Goal: Navigation & Orientation: Find specific page/section

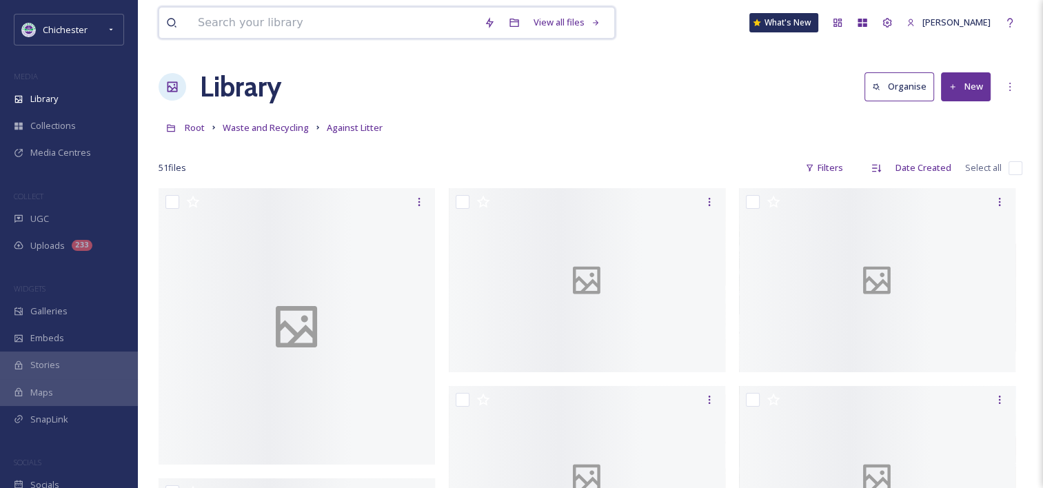
click at [276, 19] on input at bounding box center [334, 23] width 286 height 30
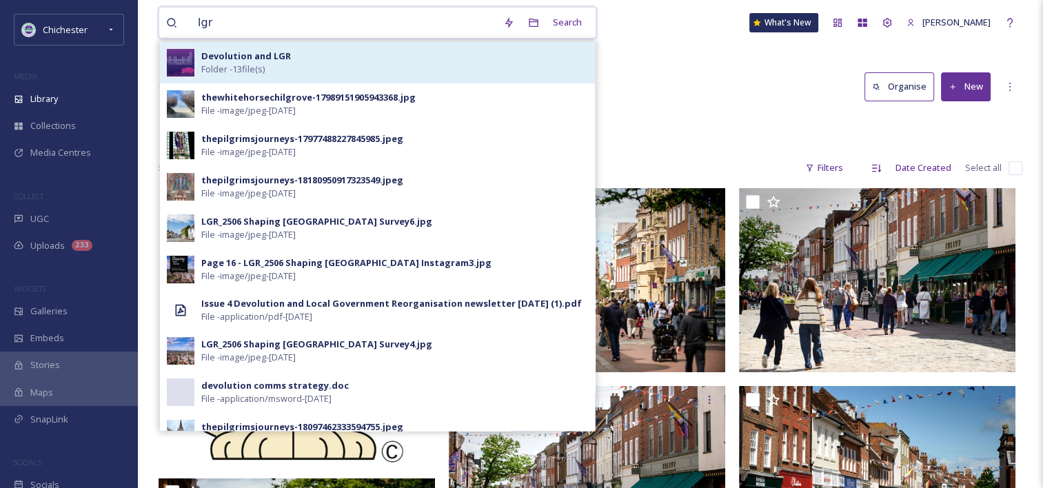
type input "lgr"
click at [311, 63] on div "Devolution and LGR Folder - 13 file(s)" at bounding box center [394, 63] width 387 height 26
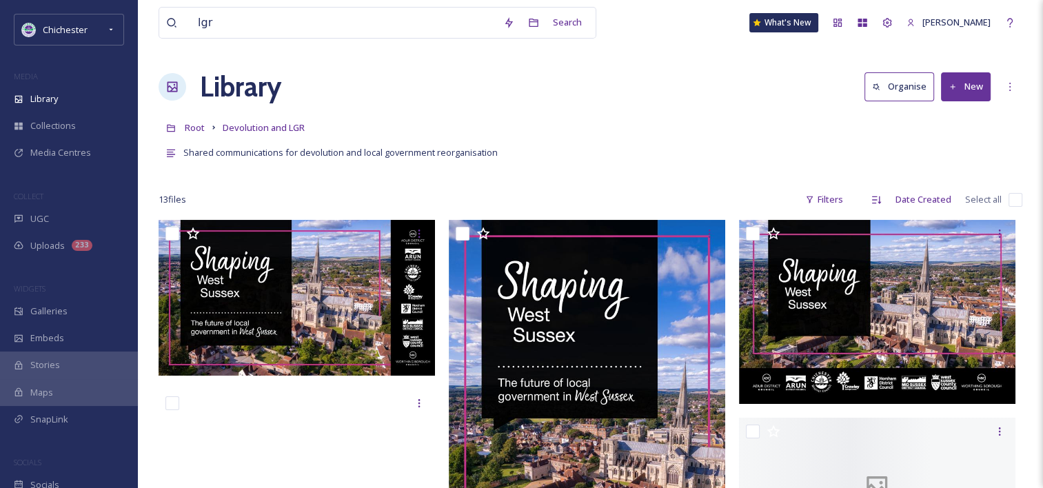
click at [700, 88] on div "Library Organise New" at bounding box center [591, 86] width 864 height 41
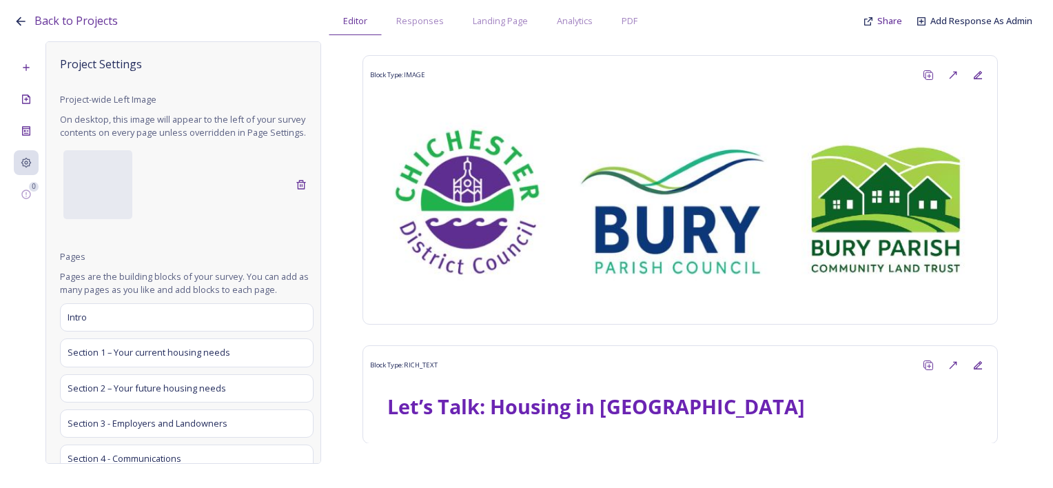
click at [90, 29] on link "Back to Projects" at bounding box center [75, 20] width 83 height 17
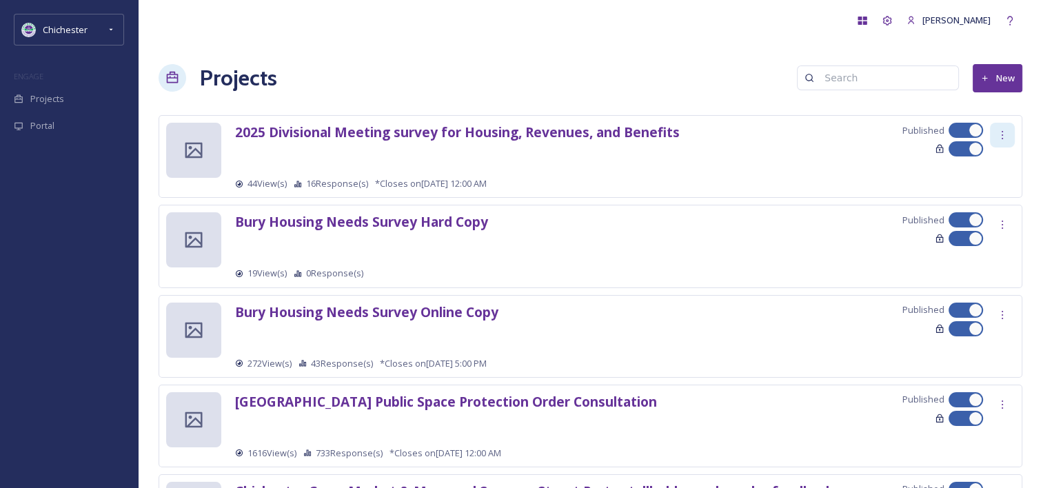
click at [1009, 133] on div at bounding box center [1002, 135] width 25 height 25
click at [471, 128] on strong "2025 Divisional Meeting survey for Housing, Revenues, and Benefits" at bounding box center [457, 132] width 445 height 19
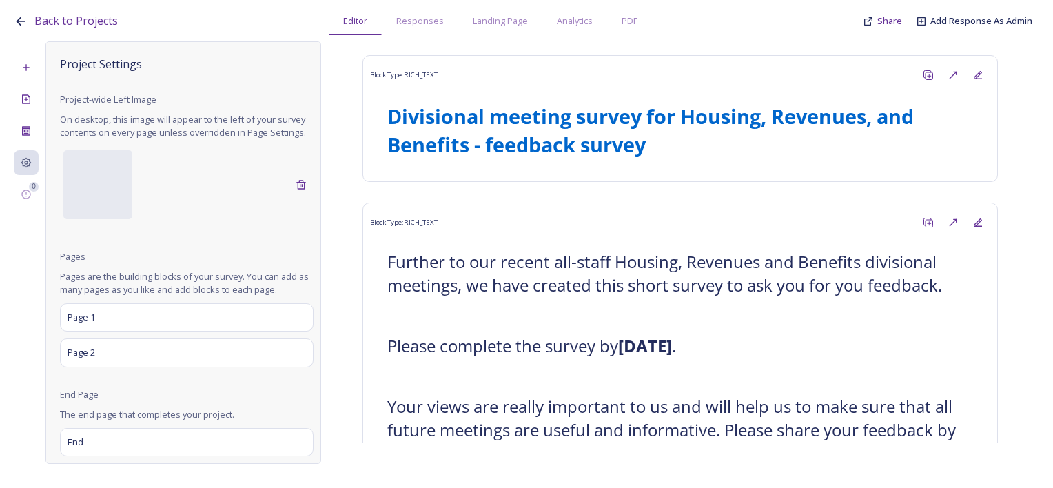
click at [22, 19] on icon at bounding box center [21, 21] width 14 height 14
click at [92, 25] on span "Back to Projects" at bounding box center [75, 20] width 83 height 15
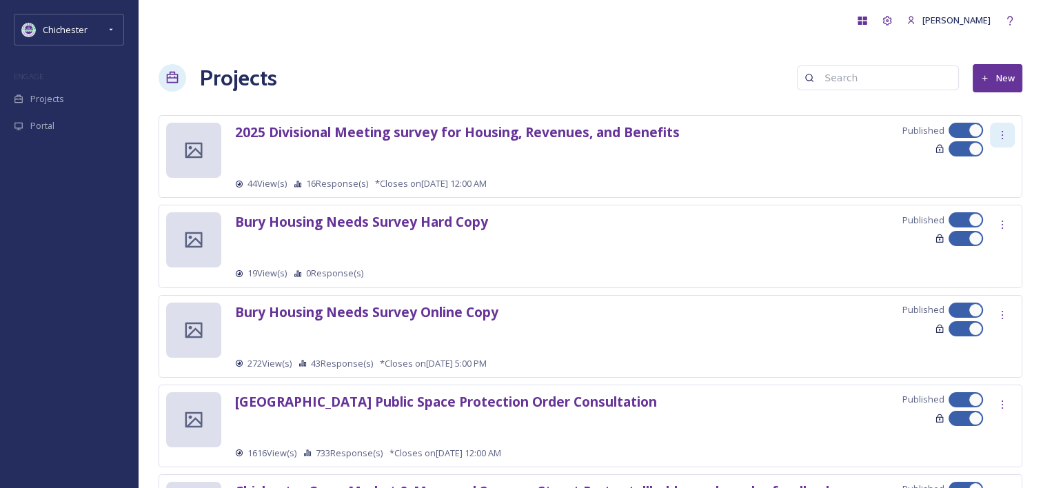
click at [1006, 132] on icon at bounding box center [1002, 135] width 11 height 11
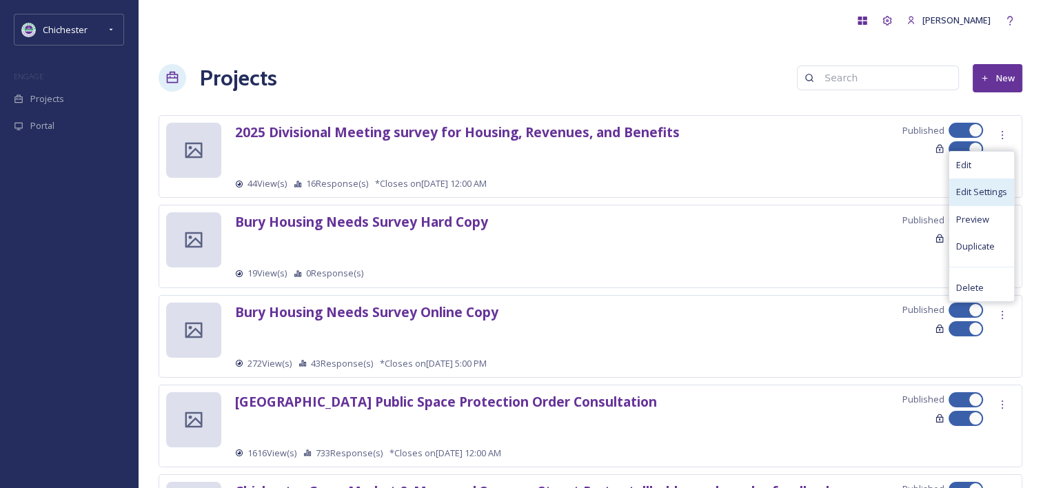
click at [987, 188] on span "Edit Settings" at bounding box center [981, 191] width 51 height 13
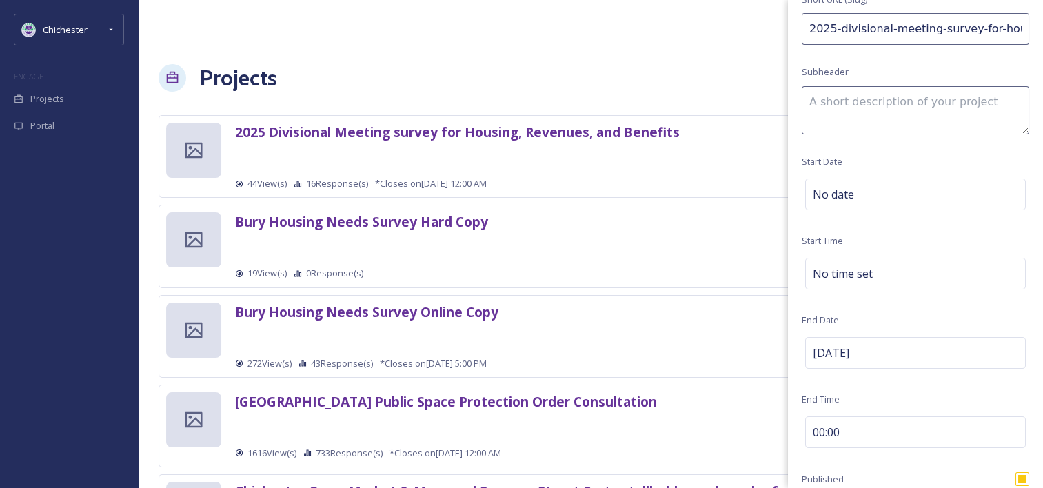
scroll to position [138, 0]
click at [670, 20] on div "[PERSON_NAME]" at bounding box center [591, 20] width 864 height 41
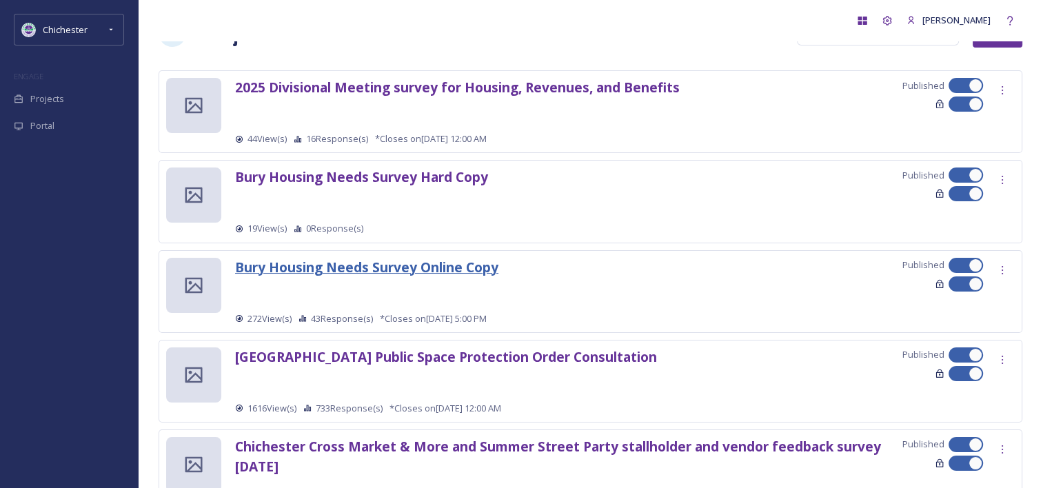
scroll to position [69, 0]
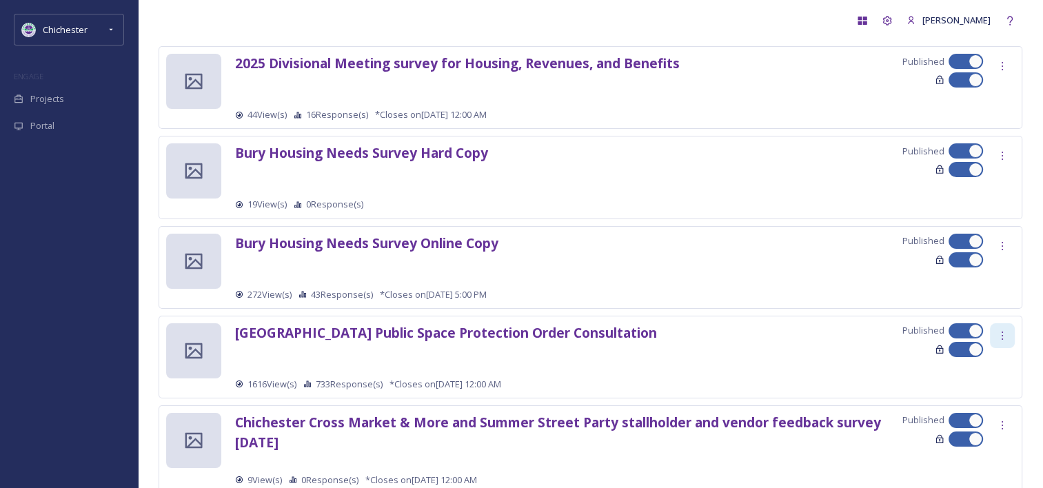
click at [1001, 331] on icon at bounding box center [1002, 335] width 11 height 11
click at [1003, 386] on span "Edit Settings" at bounding box center [981, 392] width 51 height 13
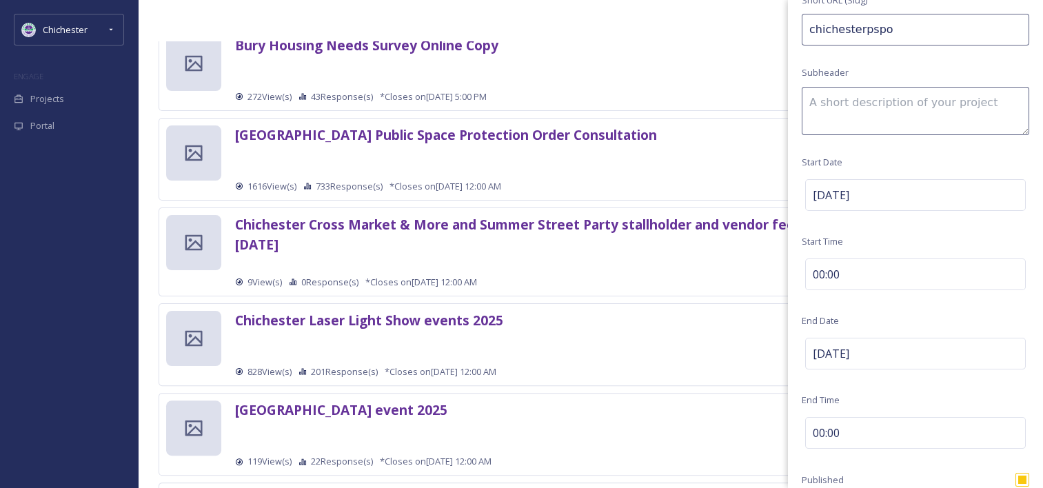
scroll to position [276, 0]
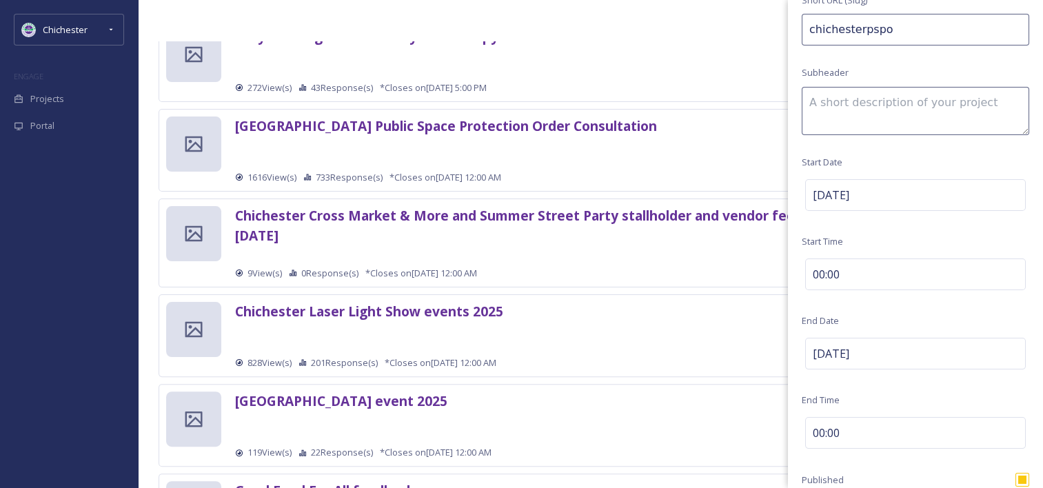
click at [557, 265] on div "Chichester Cross Market & More and Summer Street Party stallholder and vendor f…" at bounding box center [624, 243] width 779 height 74
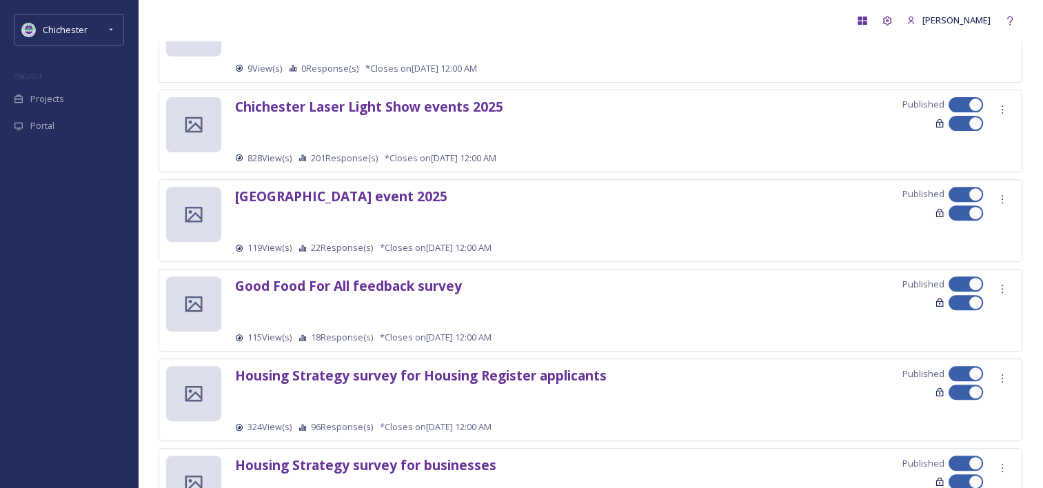
scroll to position [482, 0]
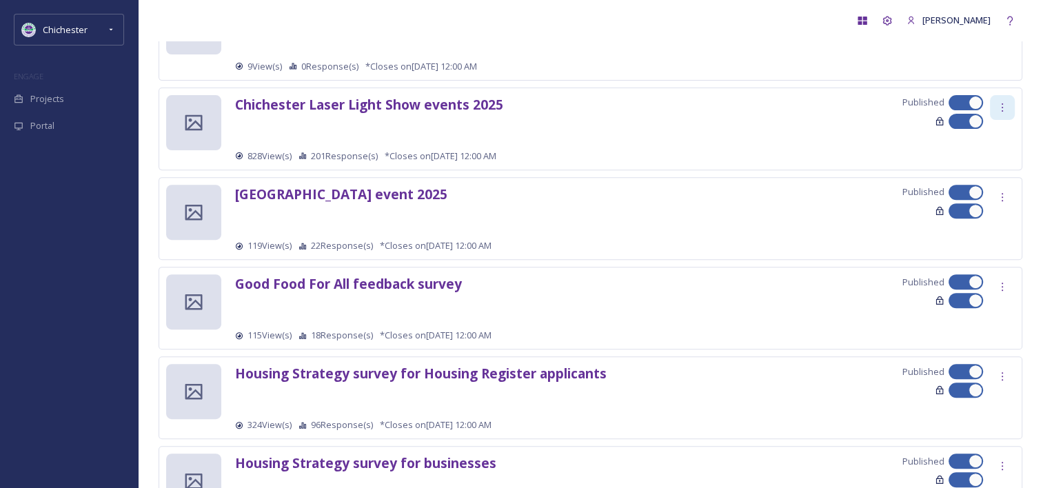
click at [1008, 105] on div at bounding box center [1002, 107] width 25 height 25
click at [980, 165] on span "Edit Settings" at bounding box center [981, 164] width 51 height 13
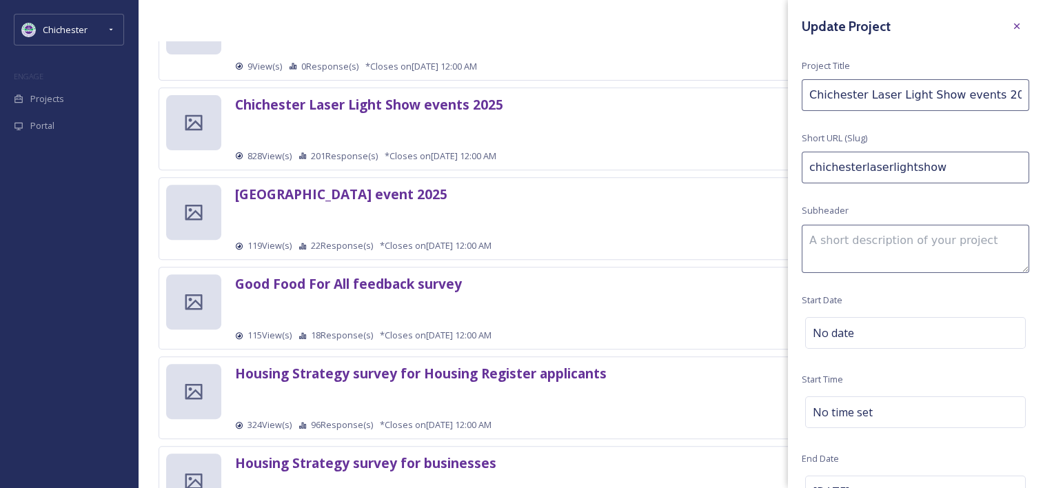
scroll to position [207, 0]
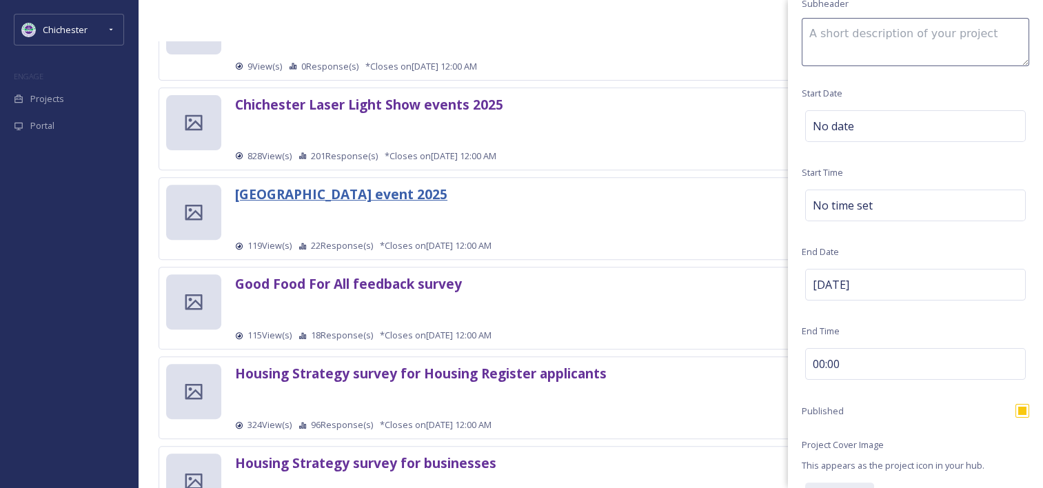
click at [334, 192] on strong "Chichester skatepark event 2025" at bounding box center [341, 194] width 212 height 19
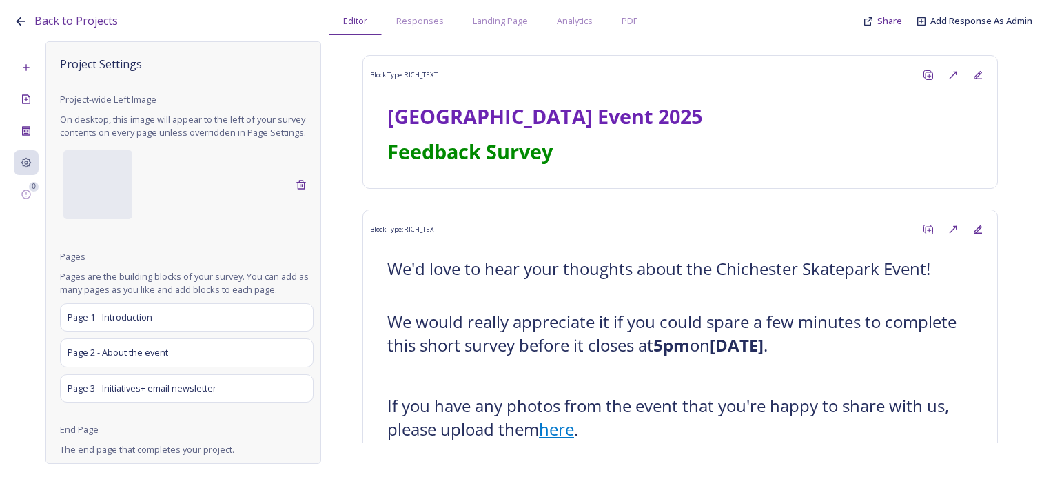
click at [33, 18] on div "Back to Projects Editor Responses Landing Page Analytics PDF Share Add Response…" at bounding box center [530, 17] width 1032 height 35
click at [58, 22] on span "Back to Projects" at bounding box center [75, 20] width 83 height 15
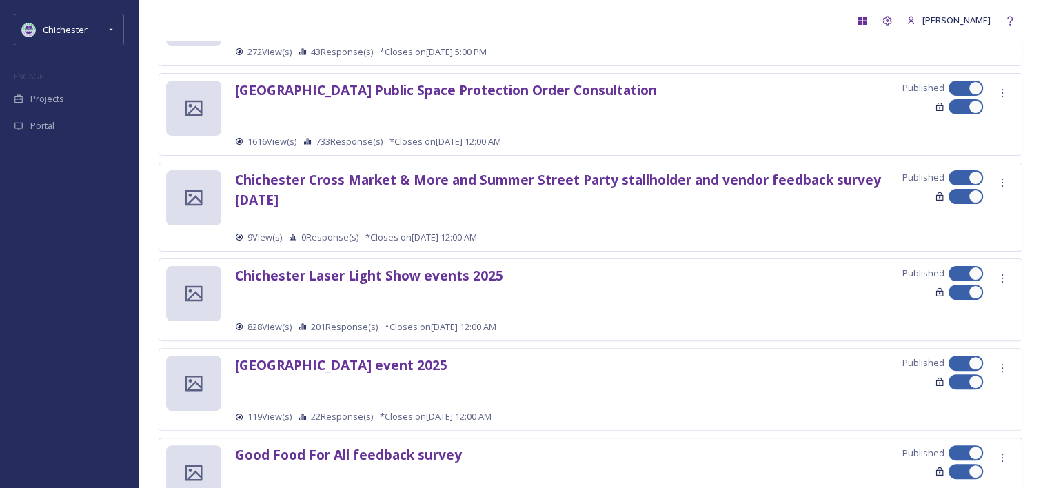
scroll to position [345, 0]
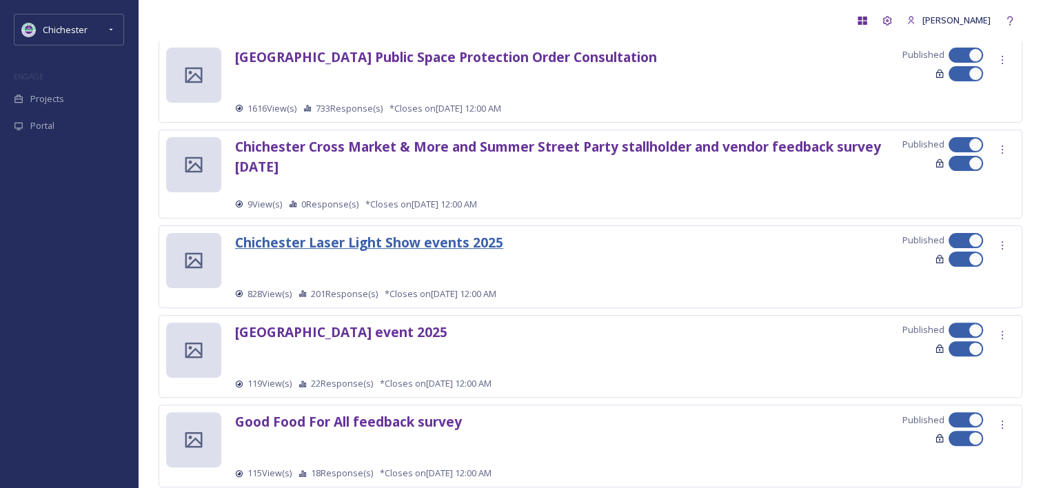
click at [450, 245] on strong "Chichester Laser Light Show events 2025" at bounding box center [369, 242] width 268 height 19
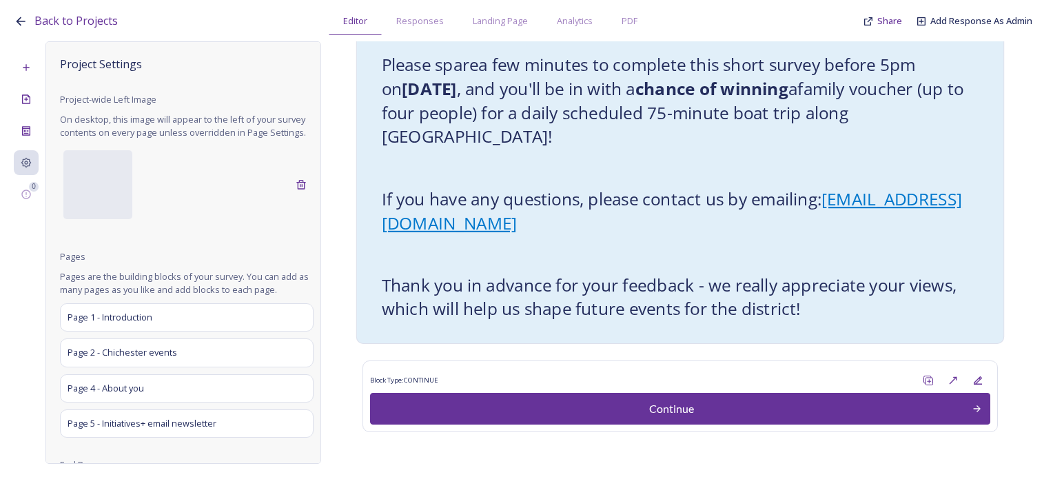
scroll to position [334, 0]
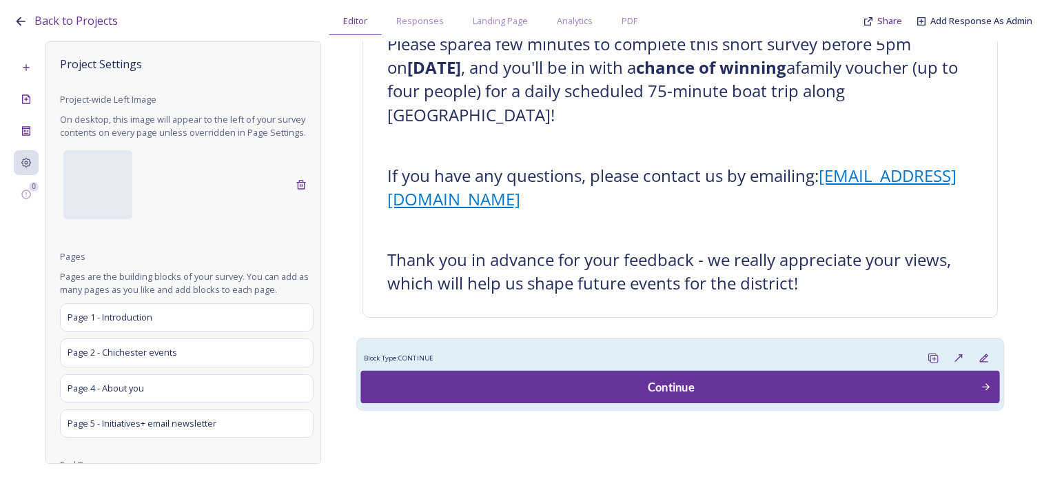
click at [565, 385] on div "Continue" at bounding box center [671, 386] width 605 height 17
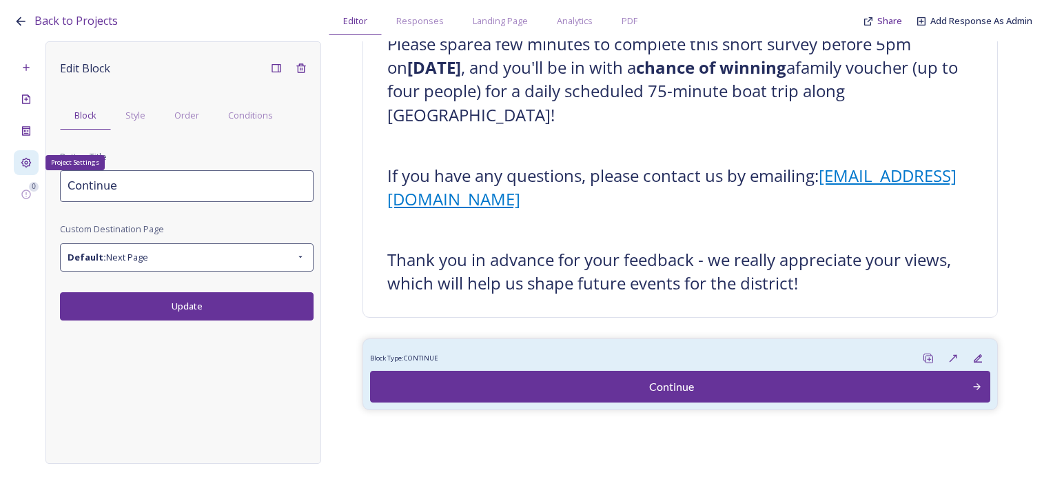
click at [35, 153] on div "Project Settings" at bounding box center [26, 162] width 25 height 25
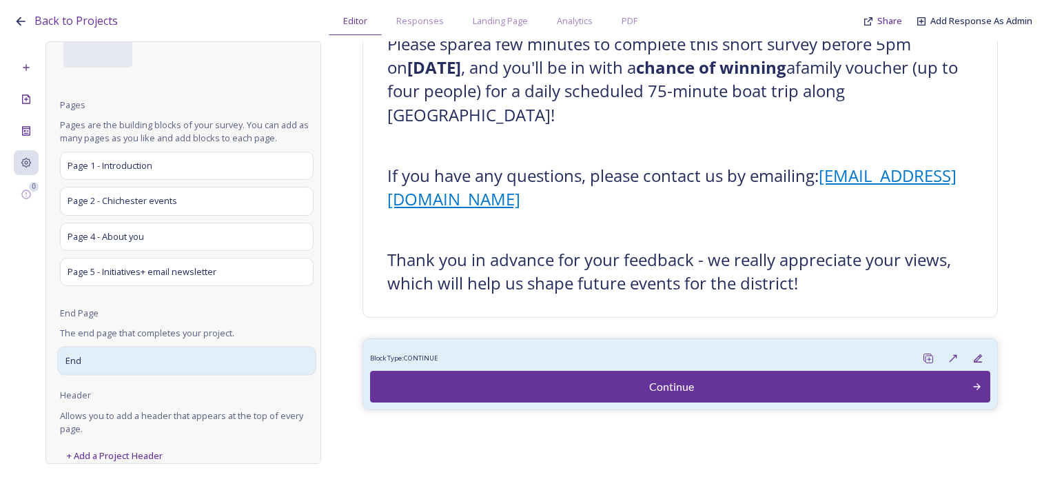
scroll to position [176, 0]
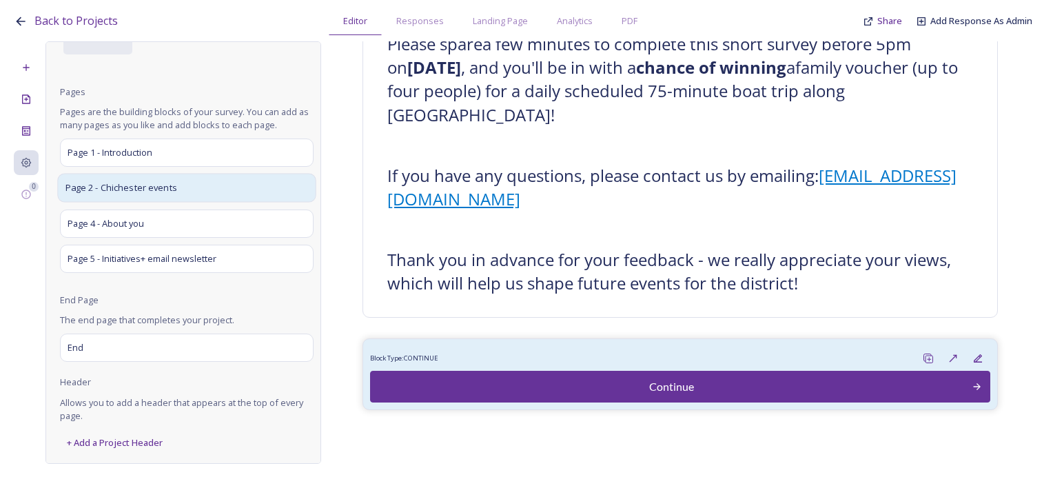
click at [175, 198] on div "Page 2 - Chichester events" at bounding box center [186, 188] width 258 height 29
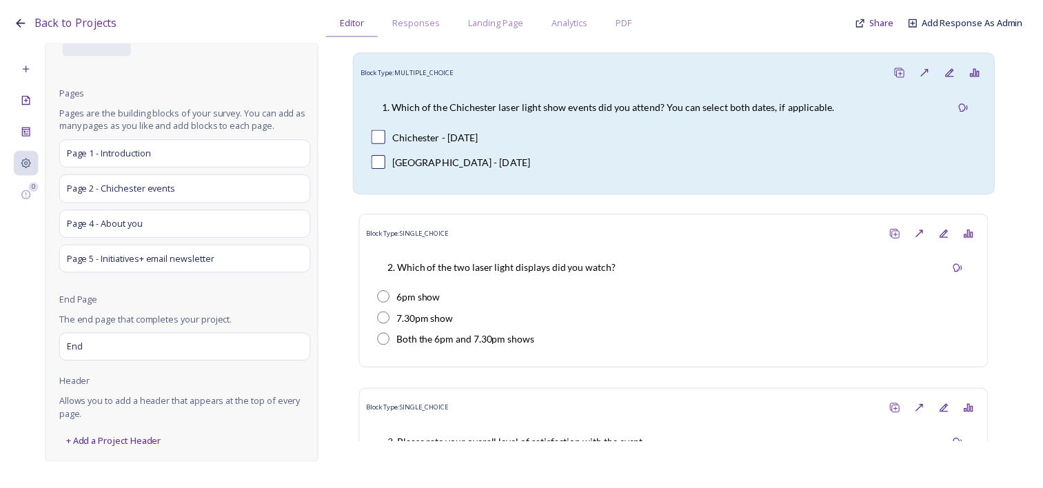
scroll to position [0, 0]
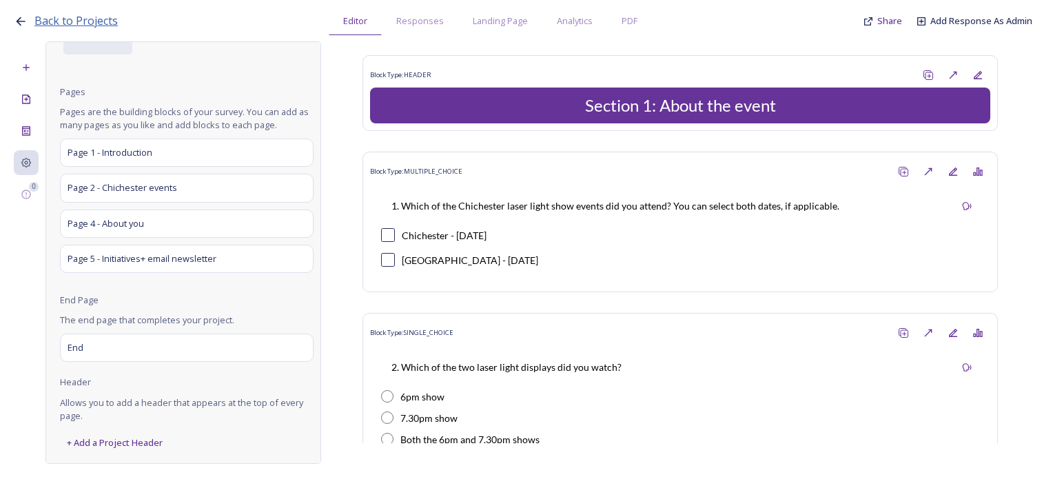
click at [43, 28] on span "Back to Projects" at bounding box center [75, 20] width 83 height 15
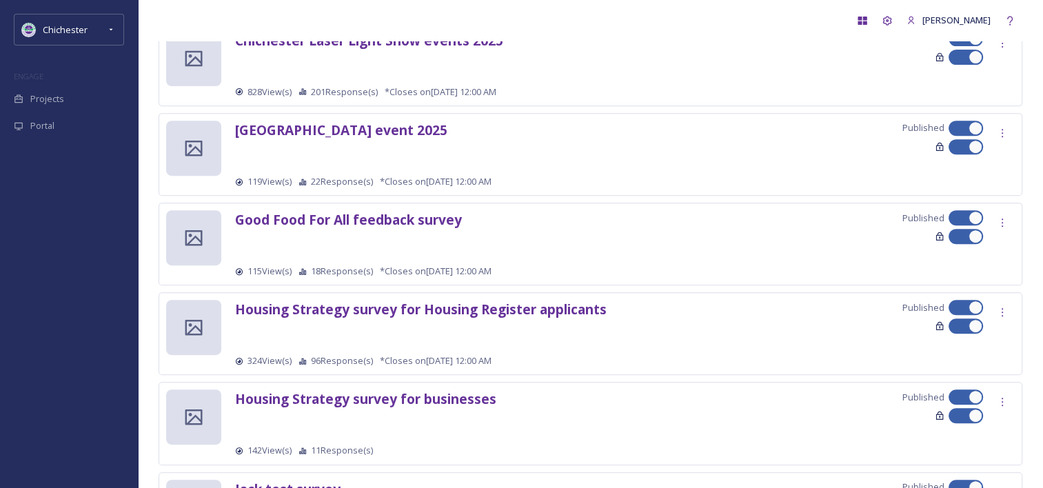
scroll to position [551, 0]
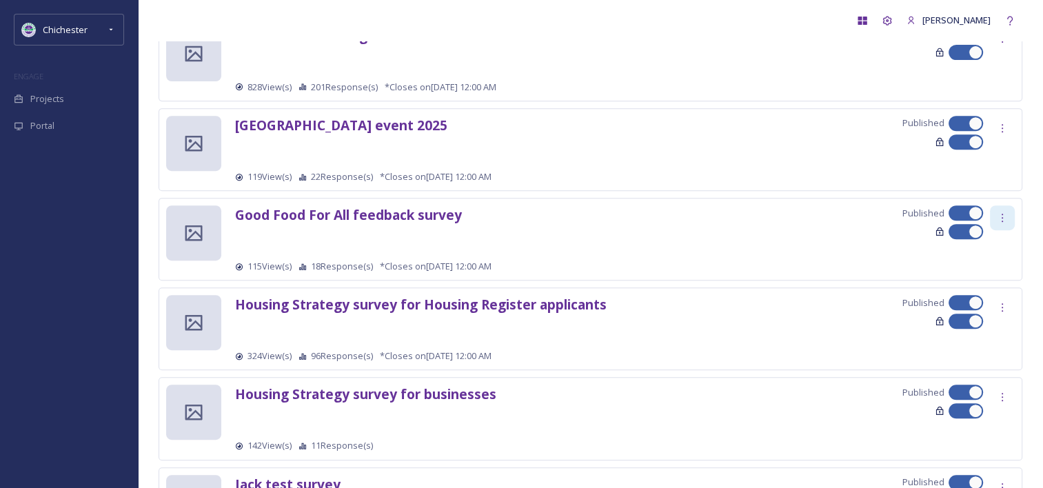
click at [1004, 214] on icon at bounding box center [1002, 217] width 11 height 11
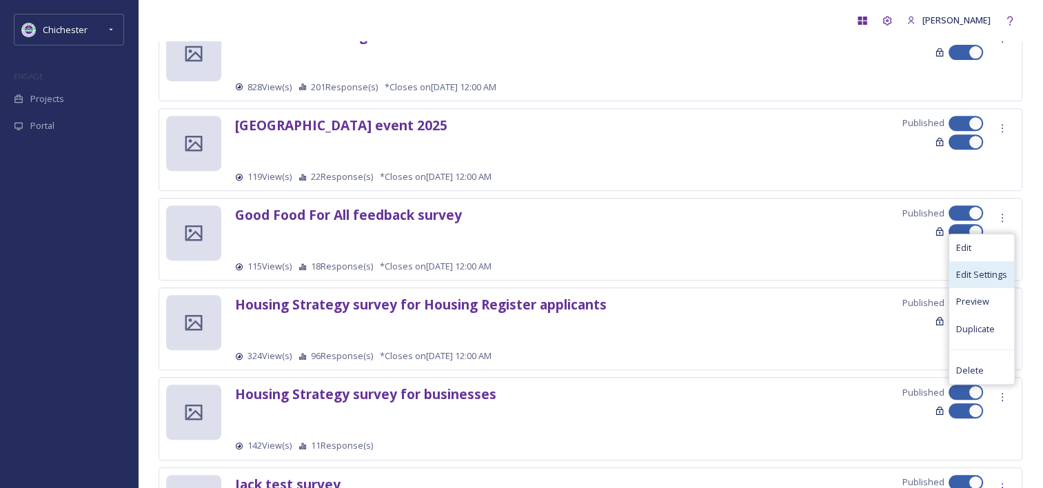
click at [979, 276] on span "Edit Settings" at bounding box center [981, 274] width 51 height 13
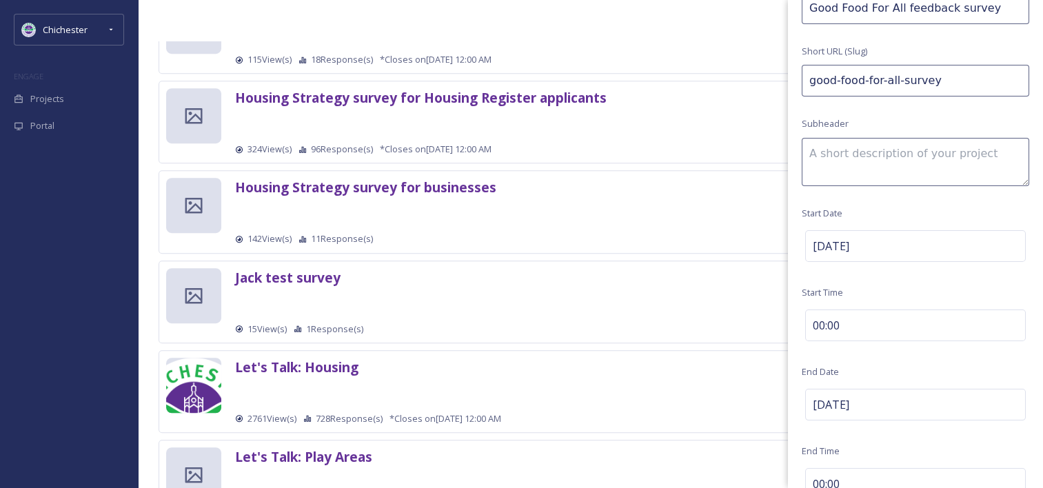
scroll to position [207, 0]
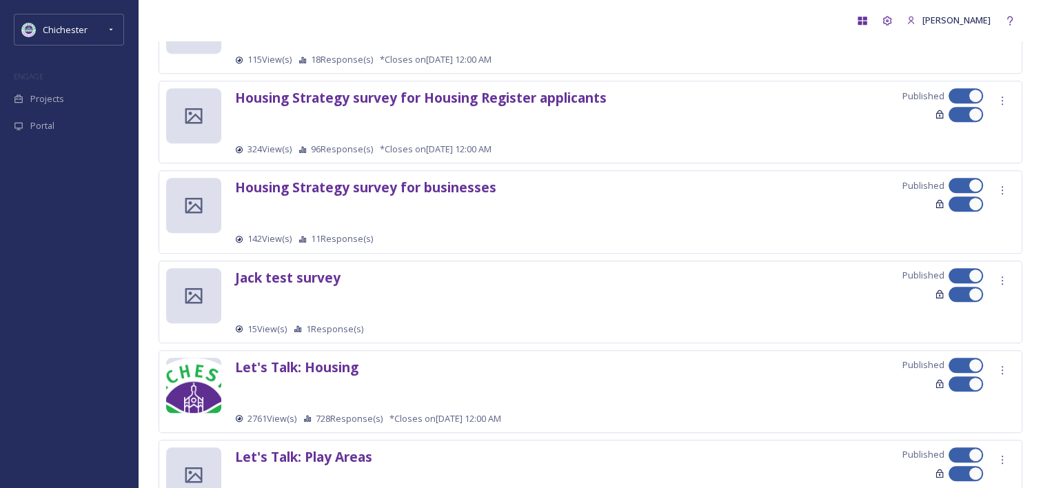
click at [150, 361] on div "Terri Foster Projects New 2025 Divisional Meeting survey for Housing, Revenues,…" at bounding box center [590, 236] width 905 height 1988
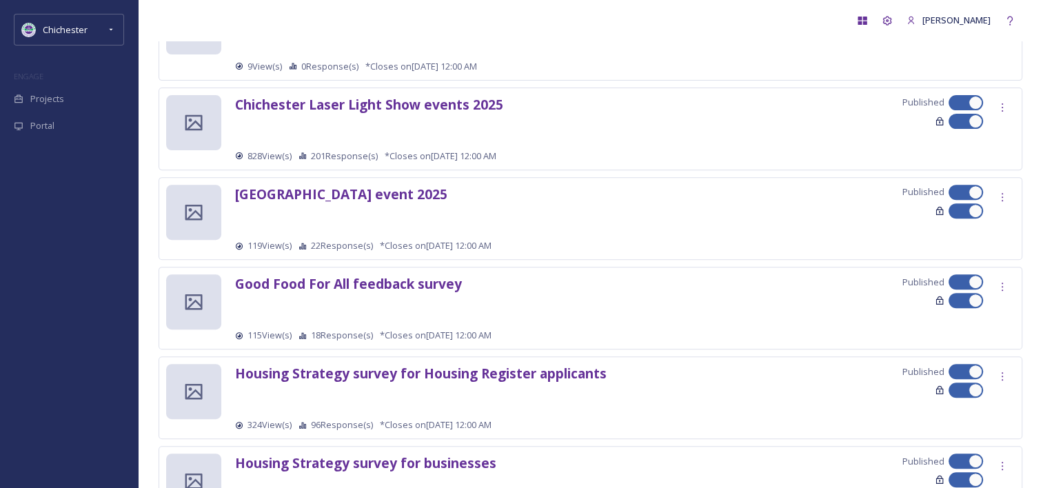
scroll to position [345, 0]
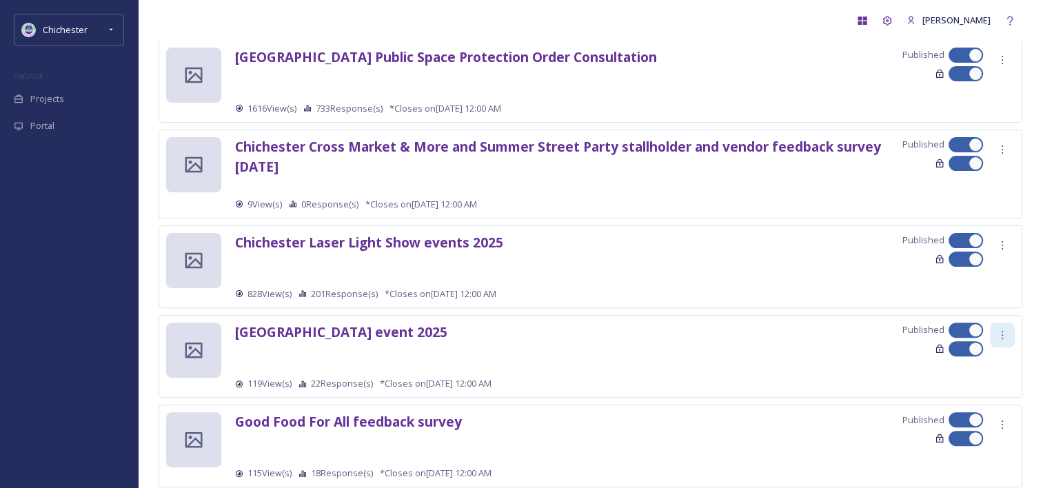
click at [1001, 331] on icon at bounding box center [1002, 334] width 11 height 11
click at [978, 389] on span "Edit Settings" at bounding box center [981, 391] width 51 height 13
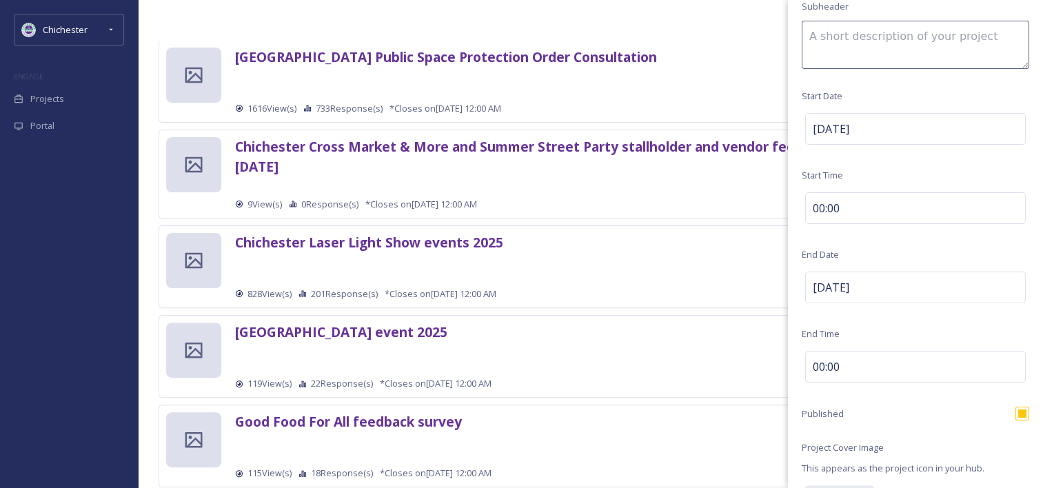
scroll to position [207, 0]
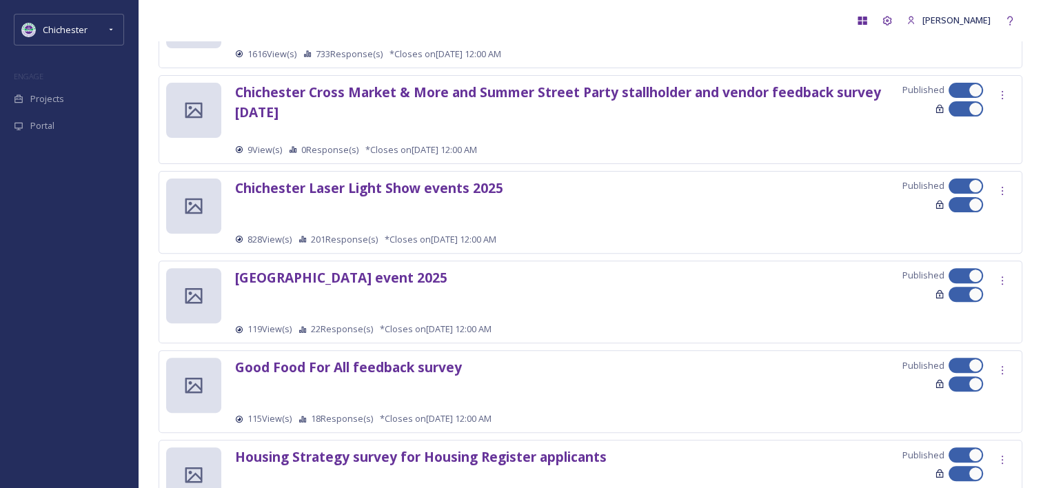
scroll to position [482, 0]
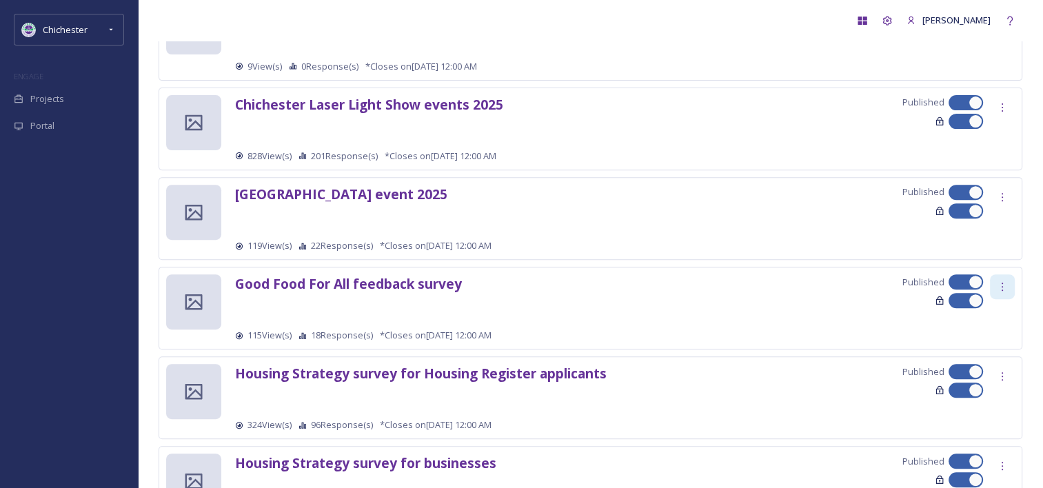
click at [1001, 283] on icon at bounding box center [1001, 287] width 1 height 8
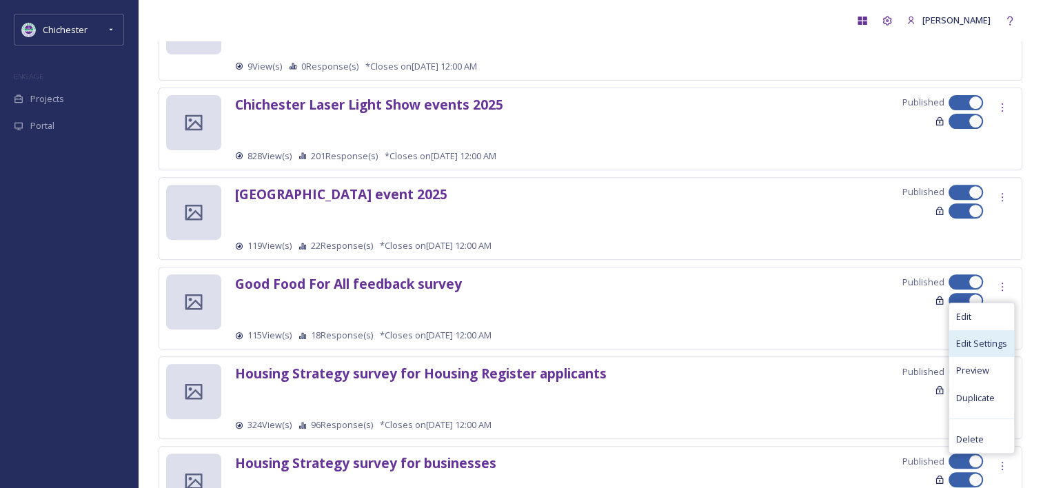
click at [995, 345] on span "Edit Settings" at bounding box center [981, 343] width 51 height 13
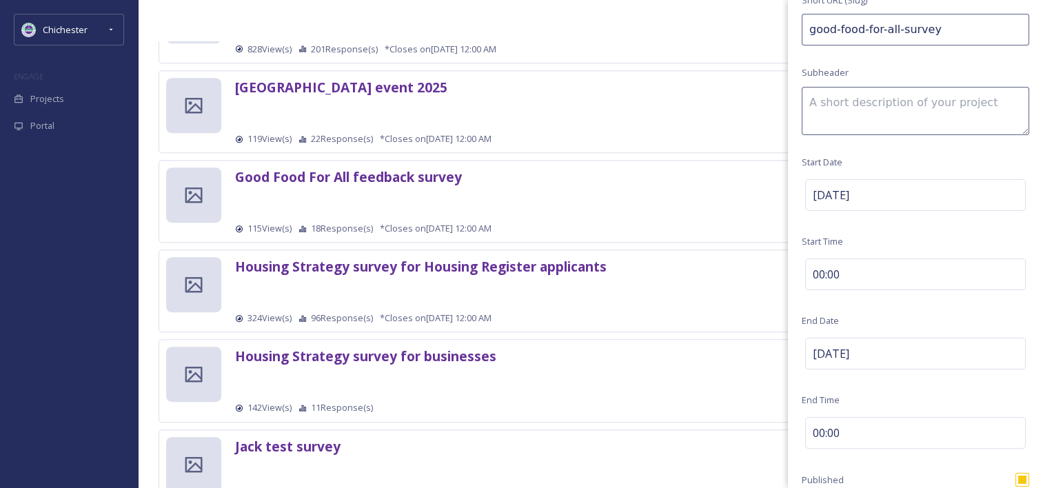
scroll to position [620, 0]
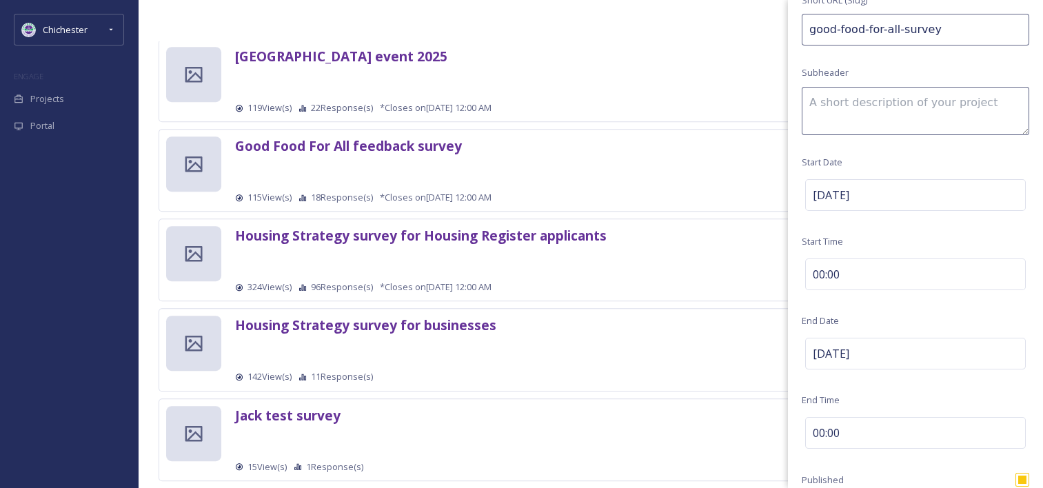
click at [643, 265] on div "Housing Strategy survey for Housing Register applicants Published 324 View(s) 9…" at bounding box center [624, 260] width 779 height 68
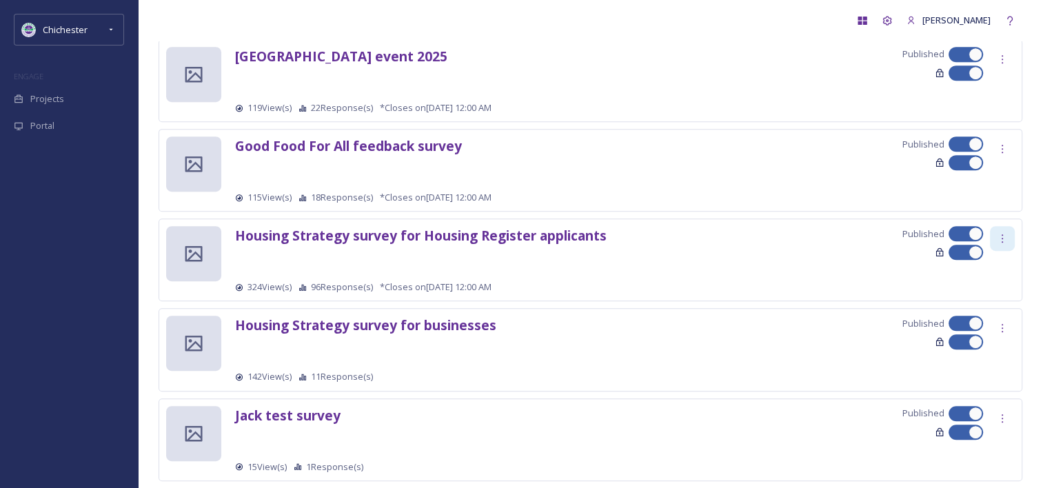
click at [998, 233] on icon at bounding box center [1002, 238] width 11 height 11
click at [766, 289] on div "324 View(s) 96 Response(s) *Closes on Oct 14 2024, 12:00 AM" at bounding box center [624, 286] width 779 height 13
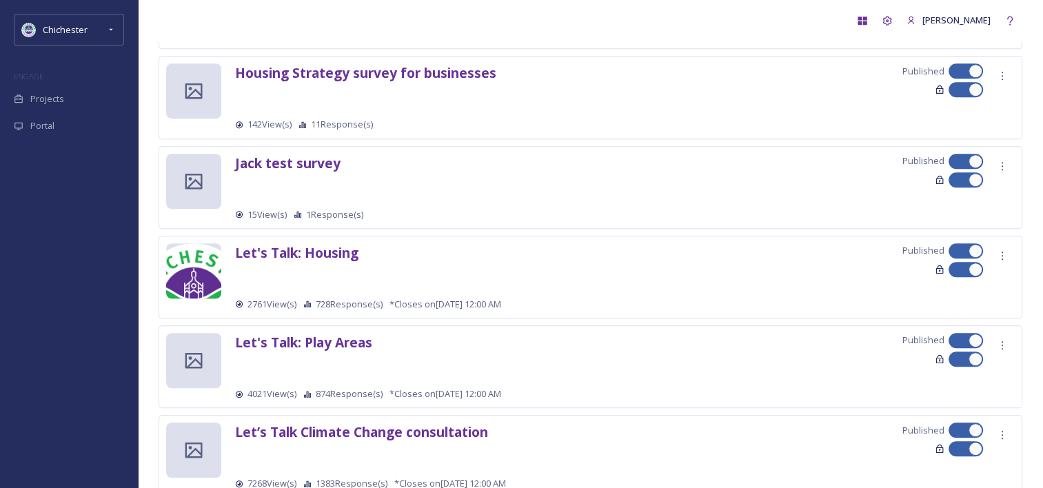
scroll to position [965, 0]
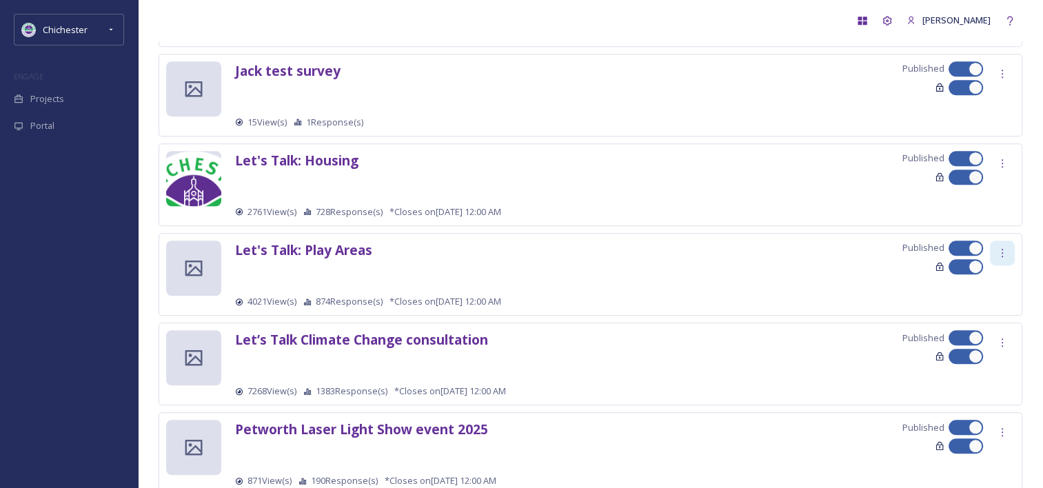
click at [1002, 247] on icon at bounding box center [1002, 252] width 11 height 11
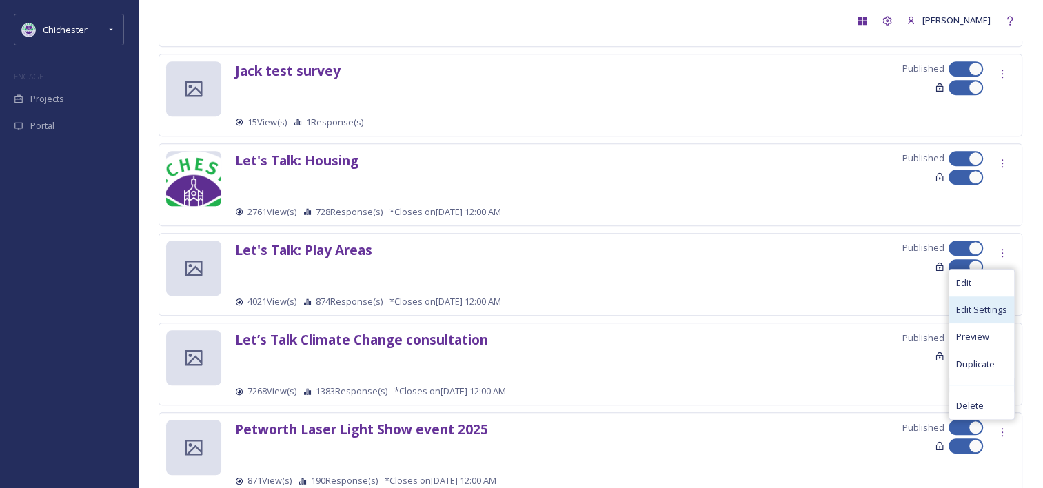
click at [998, 303] on span "Edit Settings" at bounding box center [981, 309] width 51 height 13
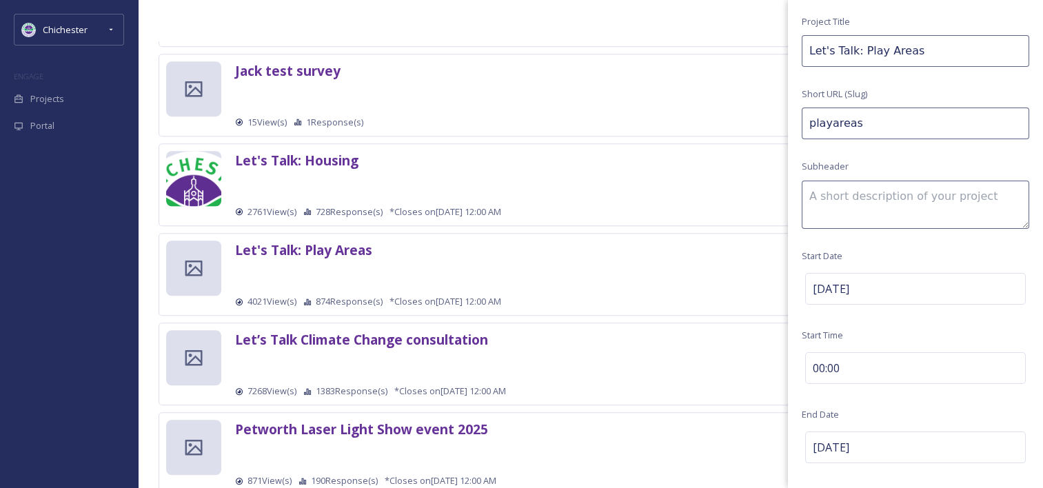
scroll to position [69, 0]
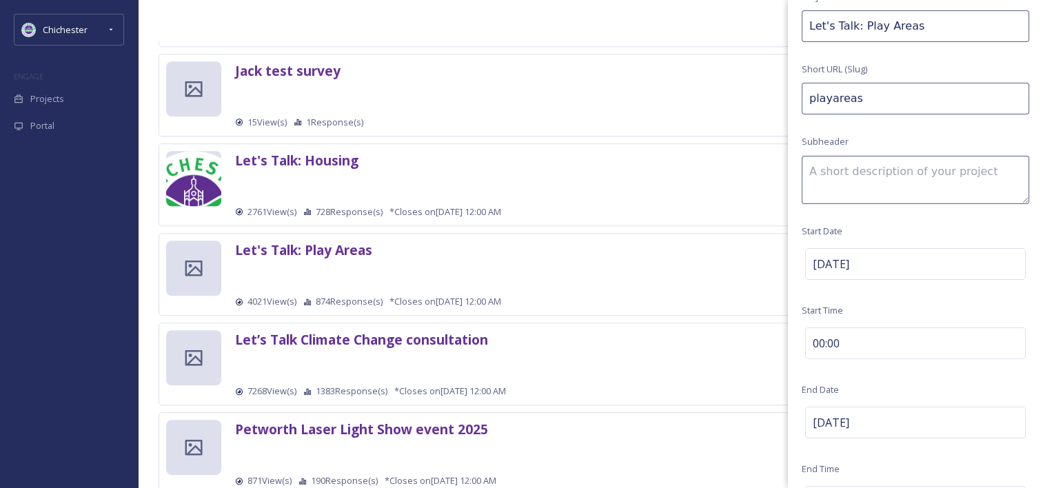
click at [629, 286] on div "Let's Talk: Play Areas Published 4021 View(s) 874 Response(s) *Closes on Jul 02…" at bounding box center [624, 275] width 779 height 68
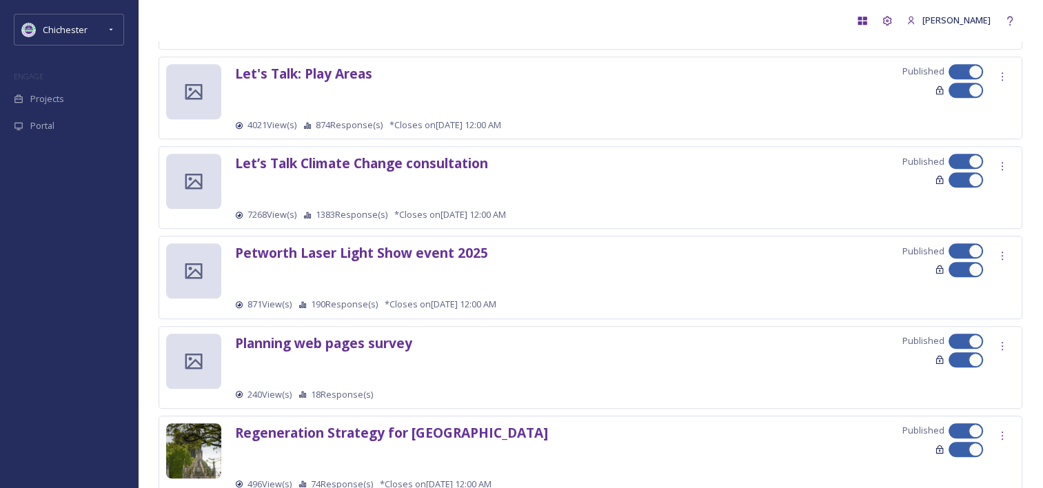
scroll to position [1172, 0]
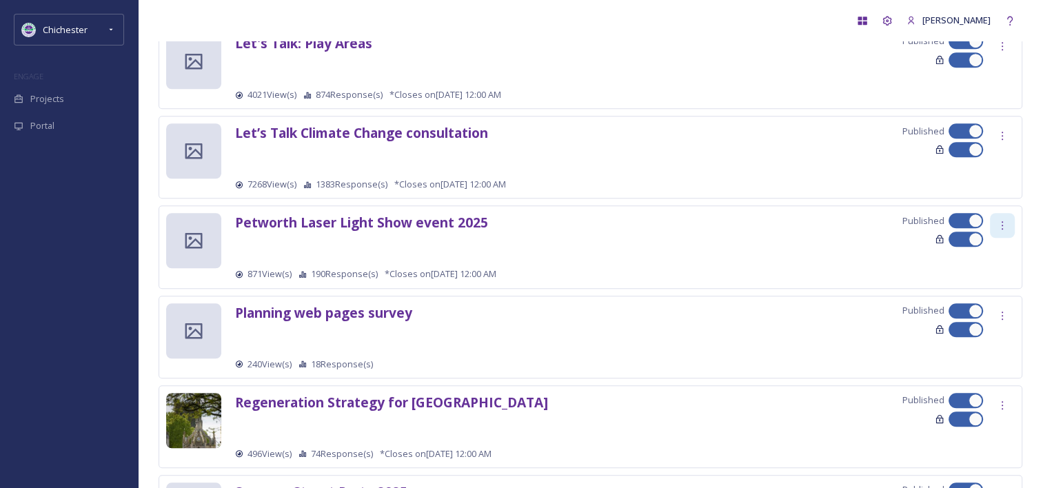
click at [1007, 220] on icon at bounding box center [1002, 225] width 11 height 11
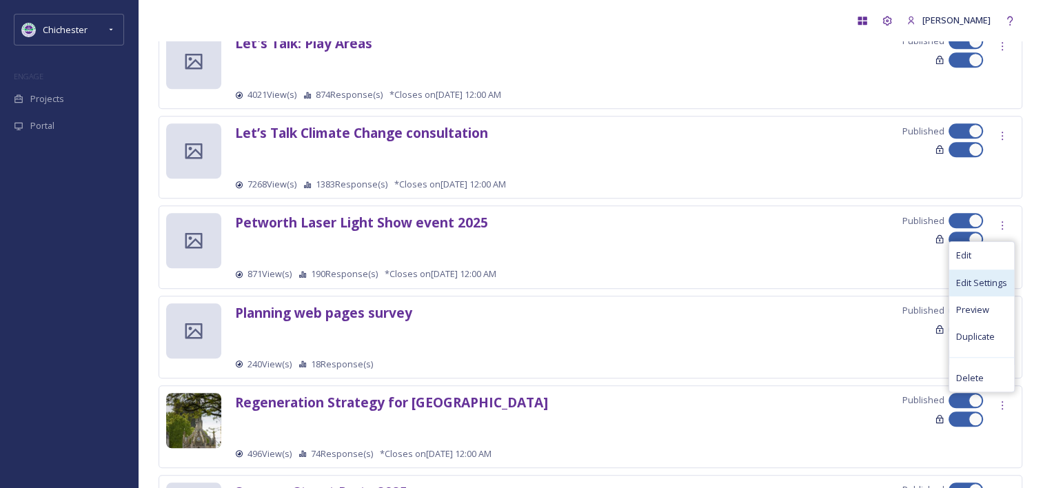
click at [999, 270] on div "Edit Settings" at bounding box center [981, 282] width 65 height 27
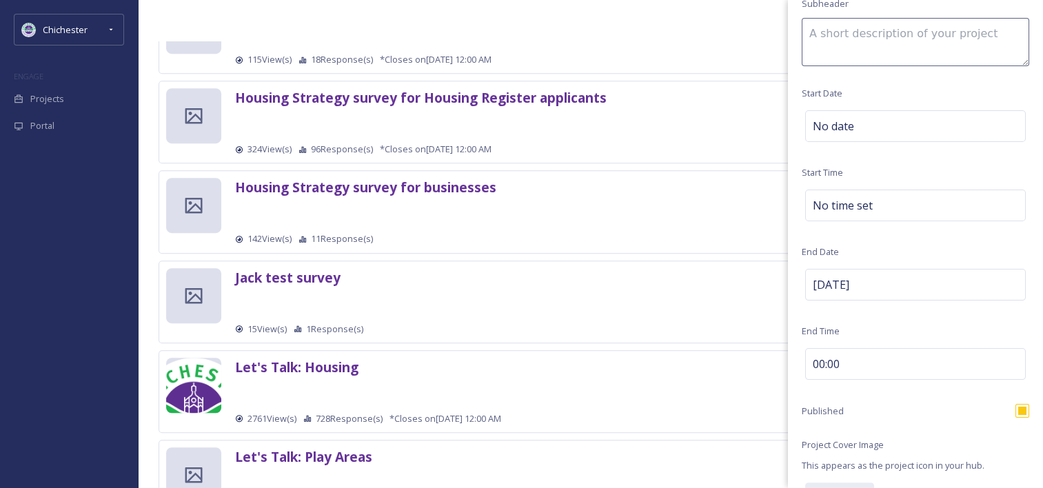
scroll to position [689, 0]
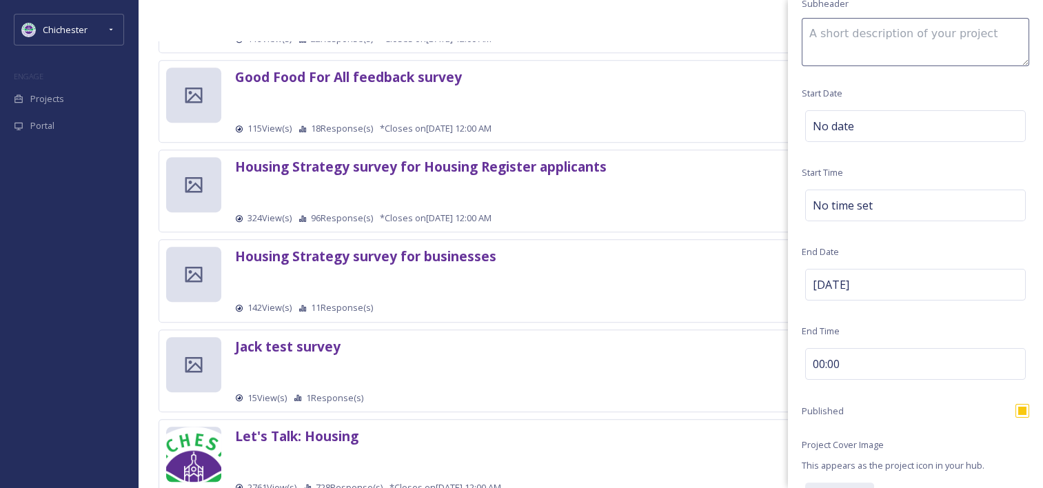
click at [342, 193] on div "Housing Strategy survey for Housing Register applicants Published 324 View(s) 9…" at bounding box center [624, 191] width 779 height 68
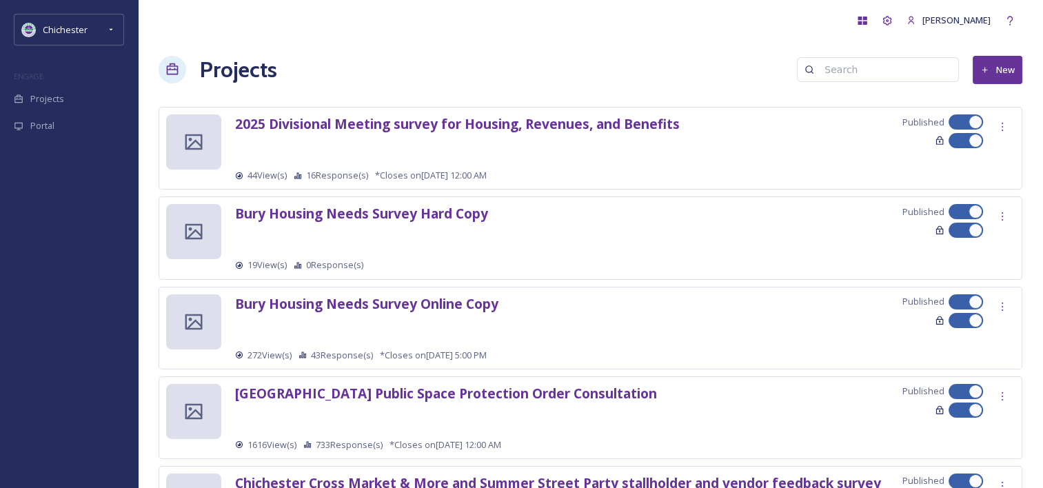
scroll to position [0, 0]
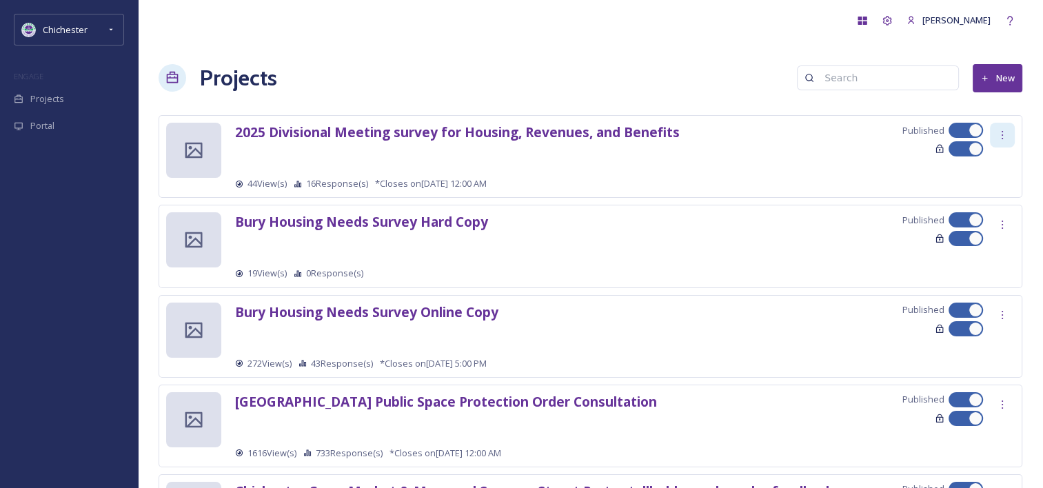
click at [1003, 133] on icon at bounding box center [1002, 135] width 11 height 11
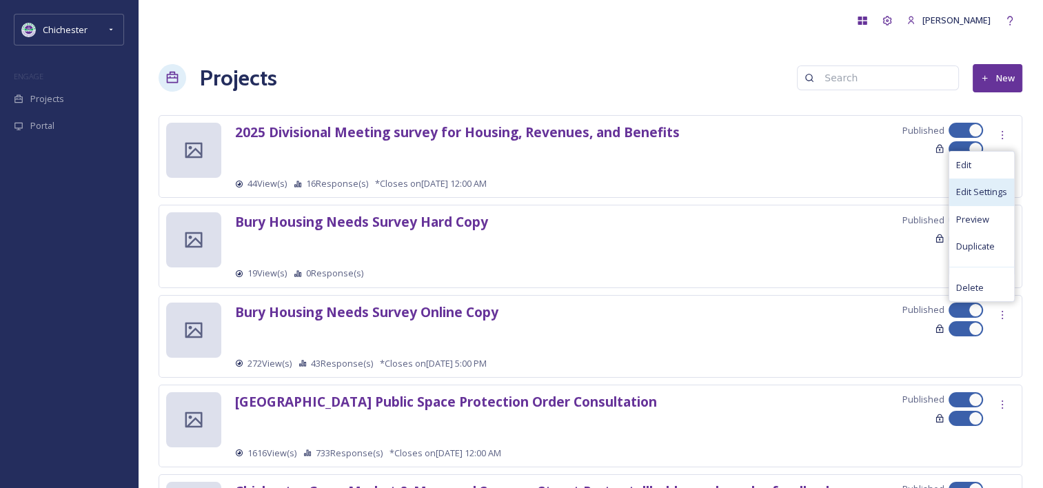
click at [972, 196] on span "Edit Settings" at bounding box center [981, 191] width 51 height 13
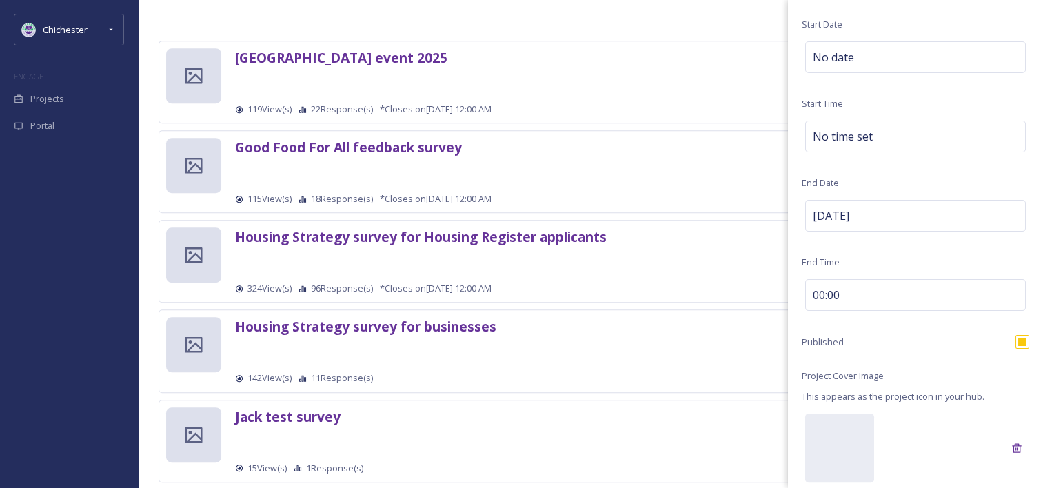
scroll to position [620, 0]
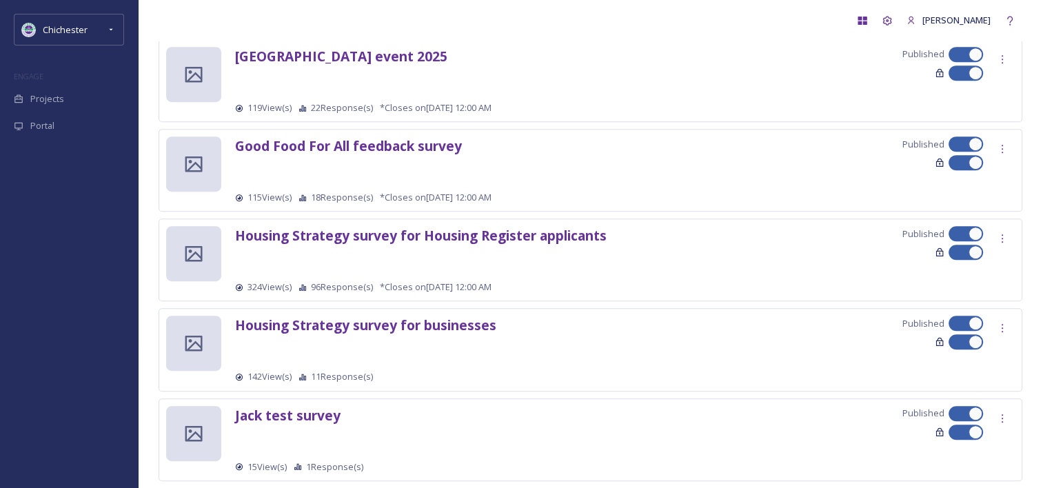
click at [635, 181] on div "Good Food For All feedback survey Published 115 View(s) 18 Response(s) *Closes …" at bounding box center [624, 170] width 779 height 68
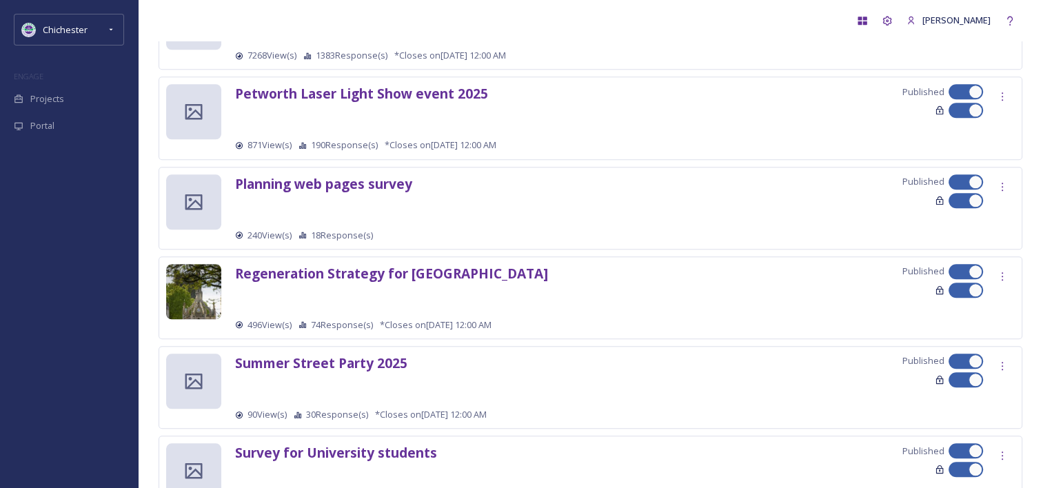
scroll to position [1309, 0]
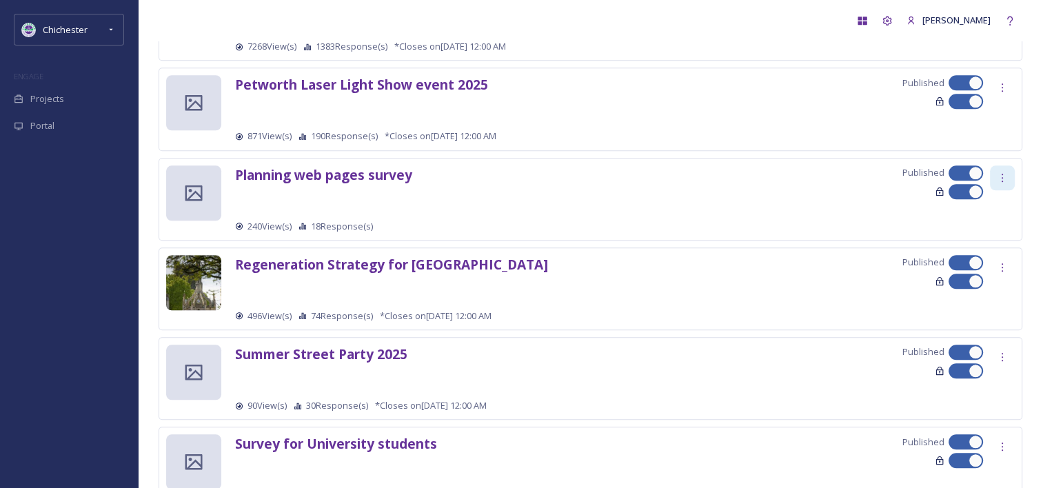
click at [1002, 166] on div at bounding box center [1002, 177] width 25 height 25
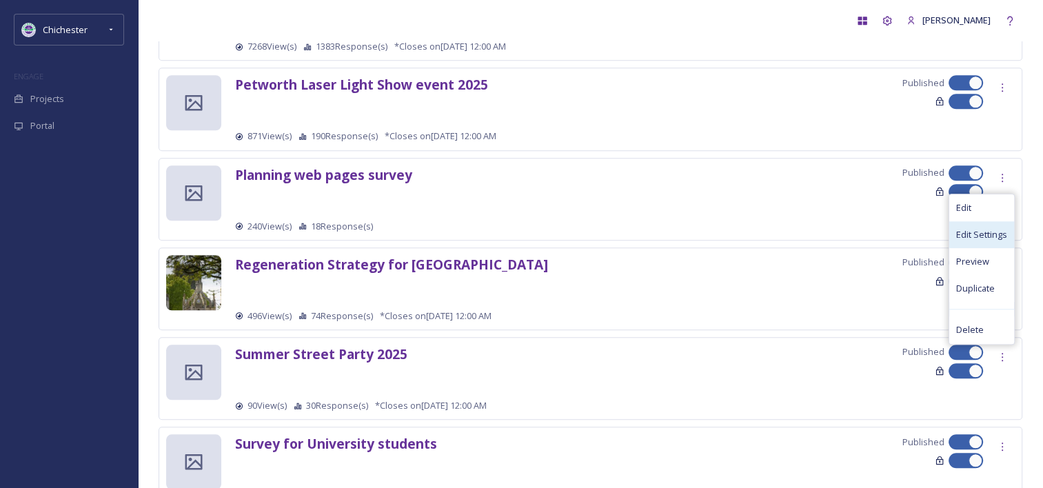
click at [1001, 234] on span "Edit Settings" at bounding box center [981, 234] width 51 height 13
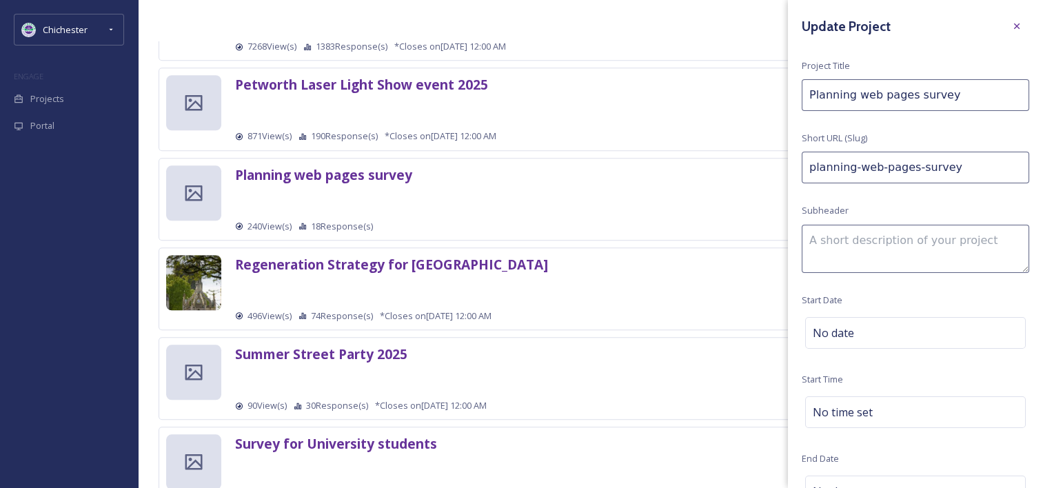
scroll to position [276, 0]
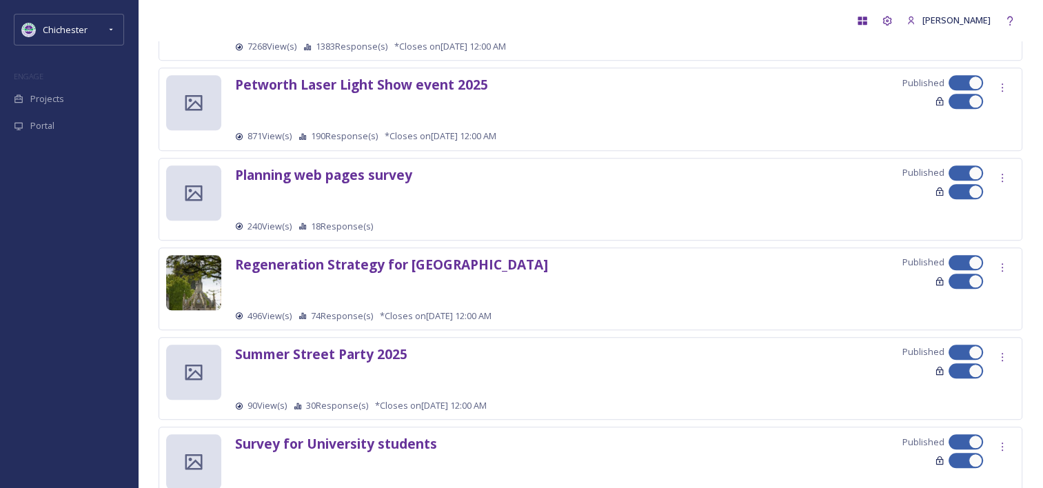
click at [620, 105] on div "Petworth Laser Light Show event 2025 Published 871 View(s) 190 Response(s) *Clo…" at bounding box center [624, 109] width 779 height 68
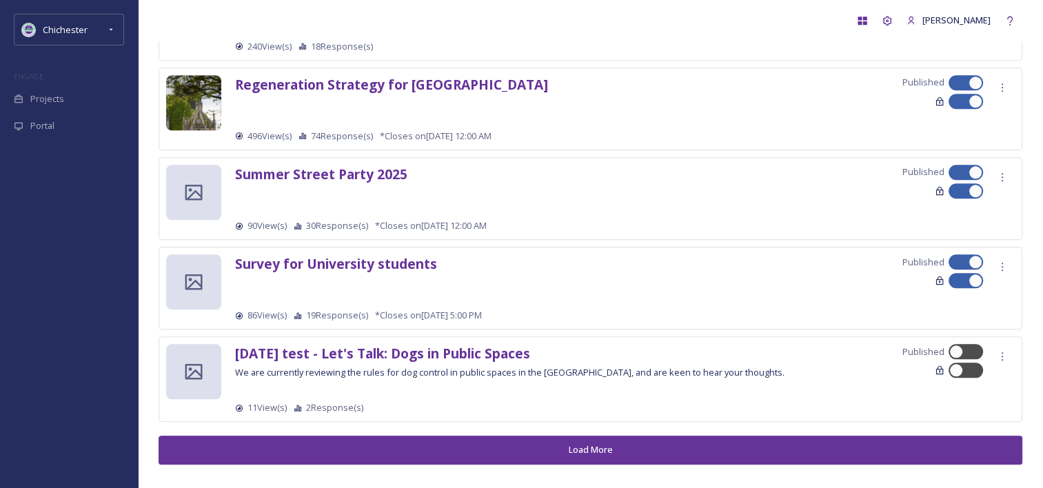
scroll to position [1494, 0]
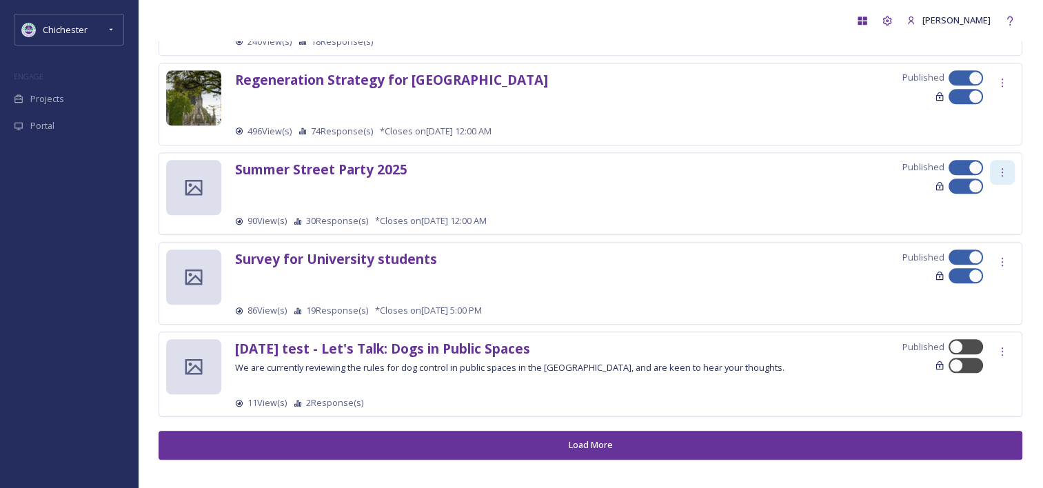
click at [997, 167] on icon at bounding box center [1002, 172] width 11 height 11
click at [992, 223] on span "Edit Settings" at bounding box center [981, 229] width 51 height 13
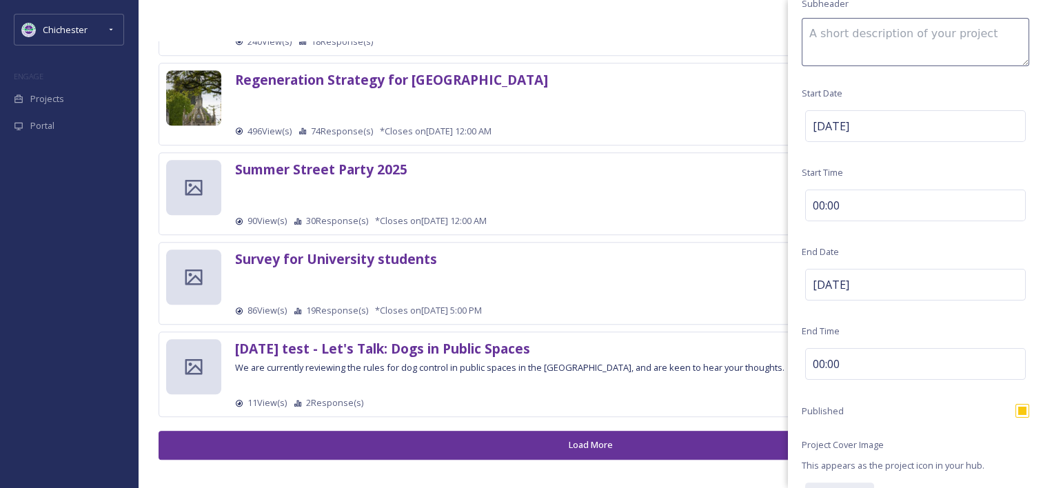
scroll to position [0, 0]
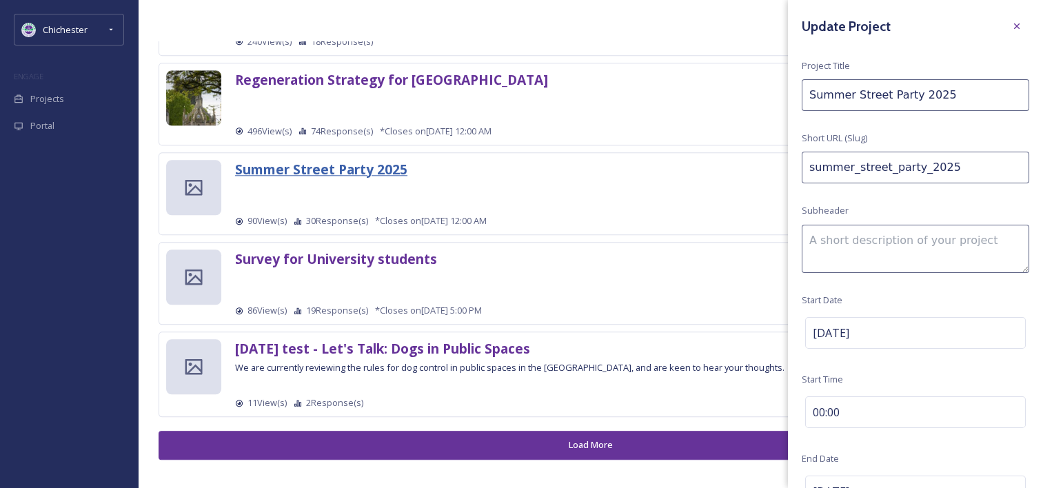
click at [380, 169] on strong "Summer Street Party 2025" at bounding box center [321, 169] width 172 height 19
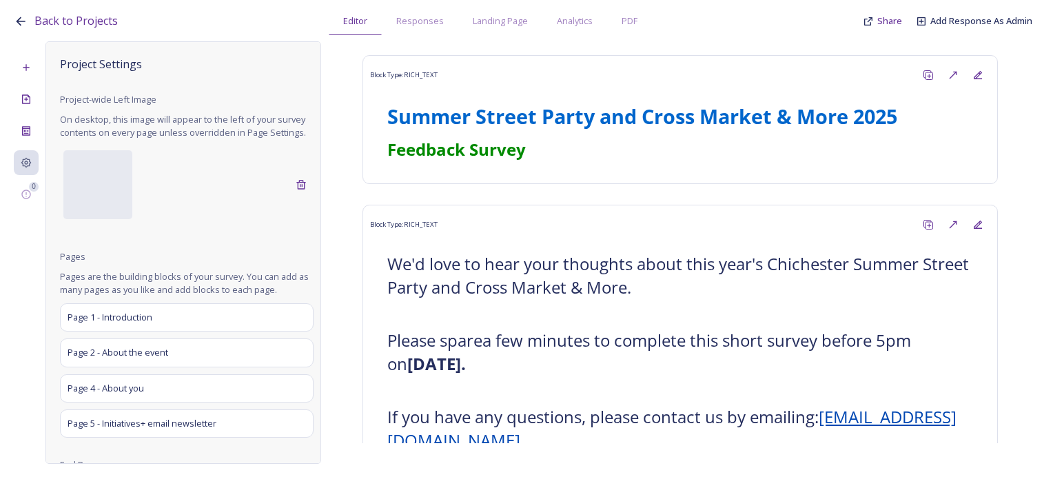
click at [25, 17] on icon at bounding box center [21, 21] width 14 height 14
click at [38, 19] on span "Back to Projects" at bounding box center [75, 20] width 83 height 15
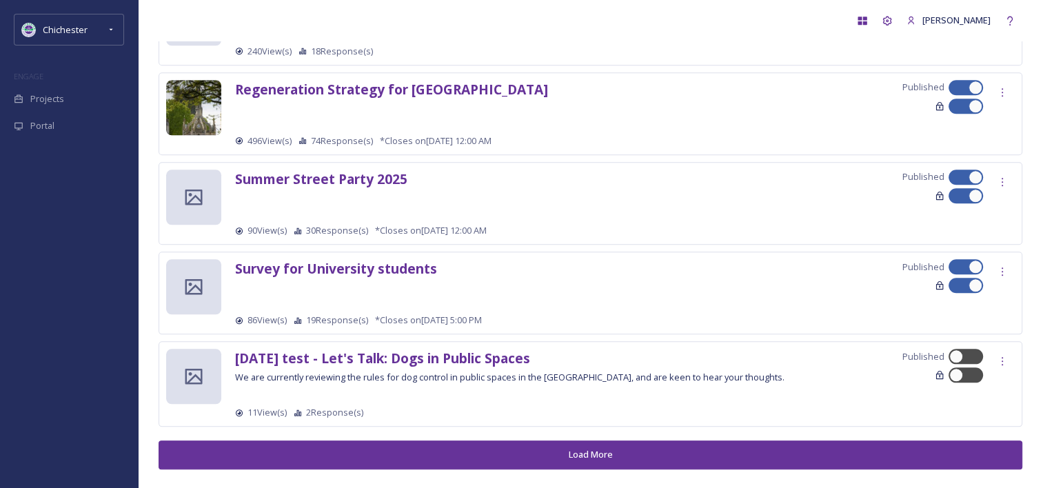
scroll to position [1494, 0]
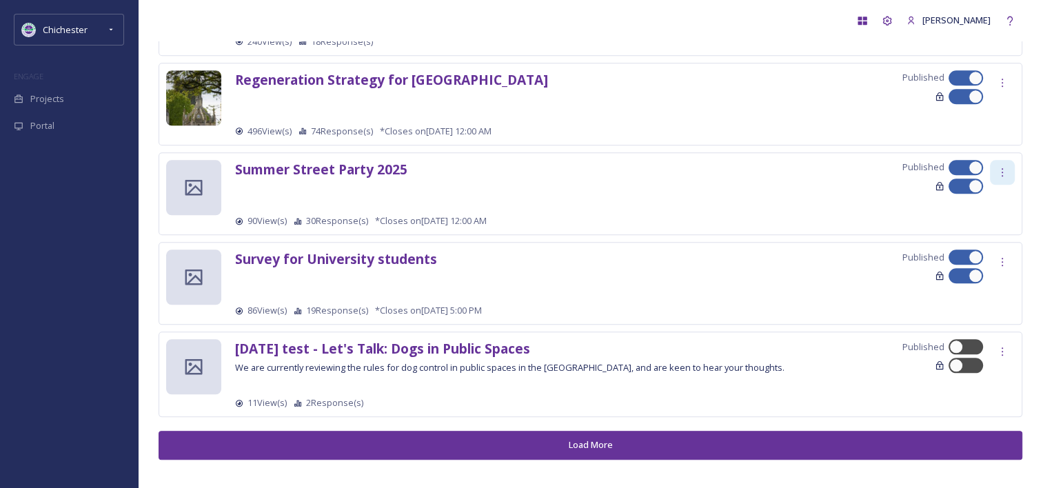
click at [1001, 173] on div at bounding box center [1002, 172] width 25 height 25
click at [987, 227] on span "Edit Settings" at bounding box center [981, 229] width 51 height 13
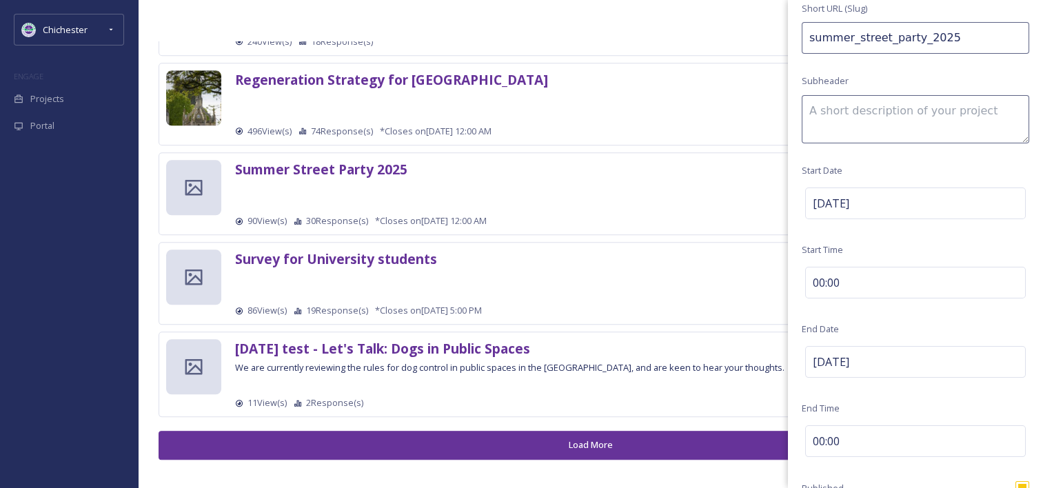
scroll to position [138, 0]
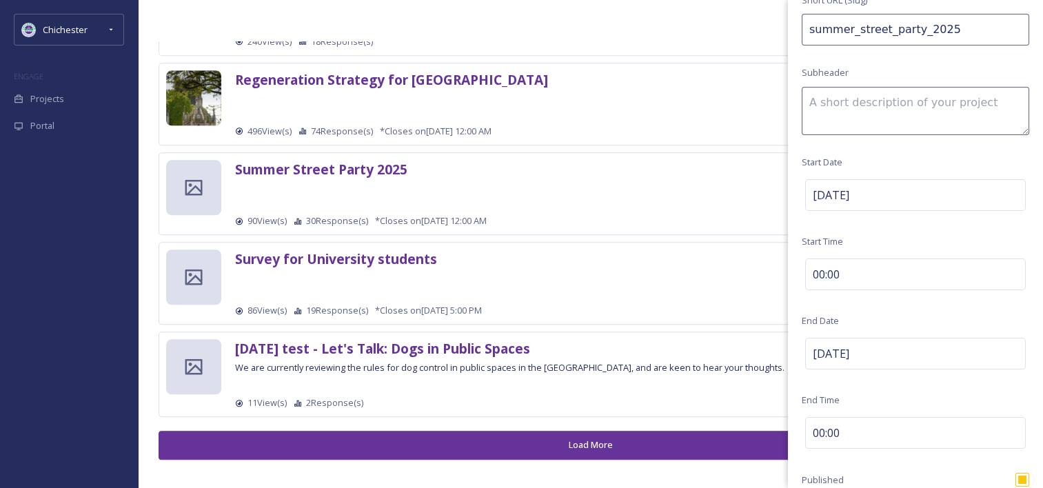
click at [513, 160] on div "Summer Street Party 2025 Published" at bounding box center [624, 177] width 779 height 34
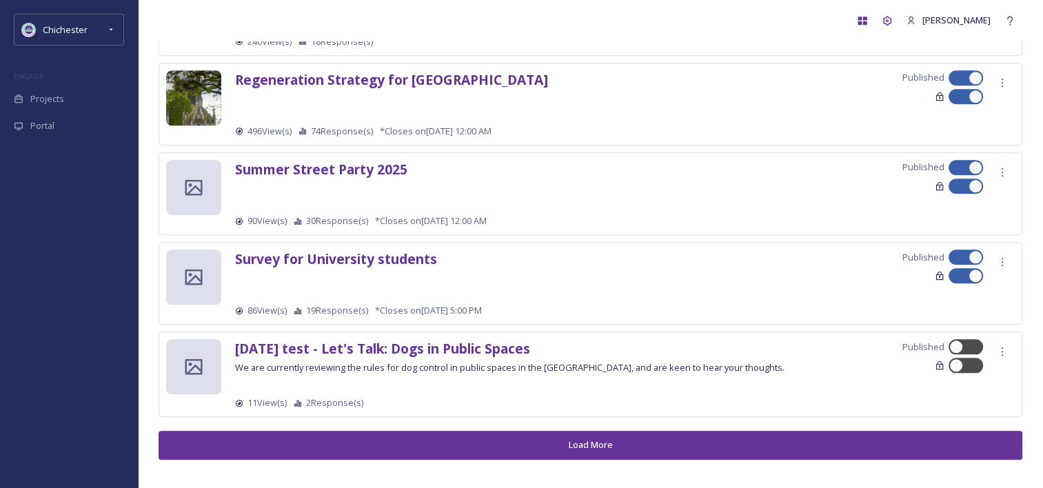
click at [516, 445] on button "Load More" at bounding box center [591, 445] width 864 height 28
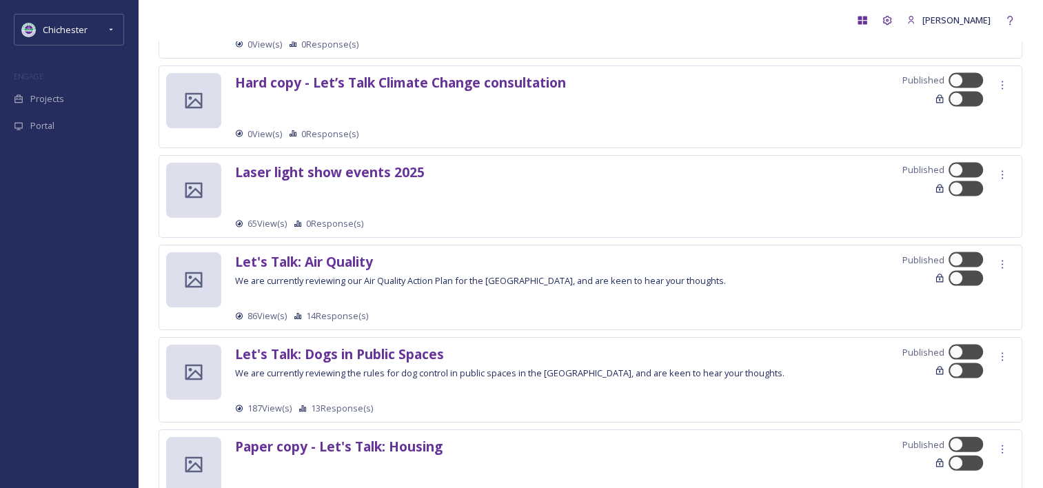
scroll to position [2872, 0]
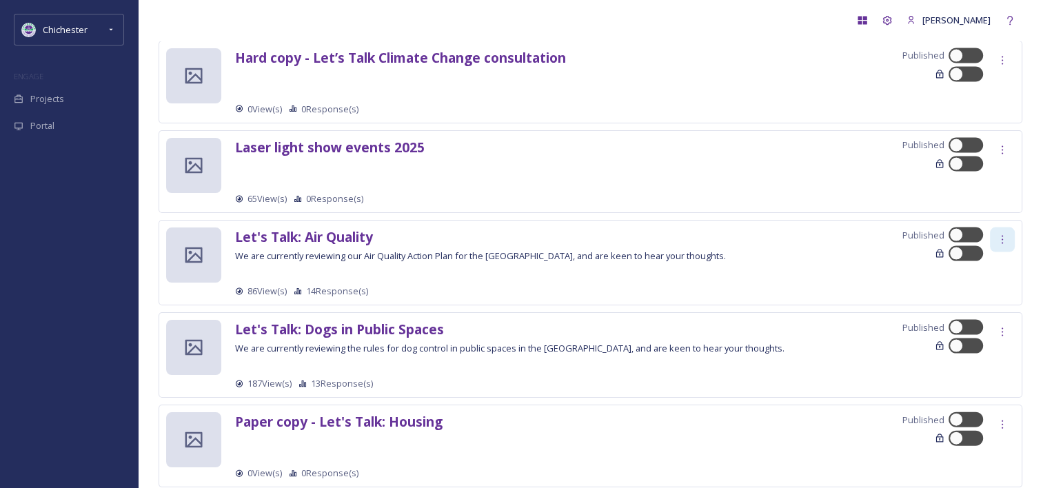
click at [999, 227] on div at bounding box center [1002, 239] width 25 height 25
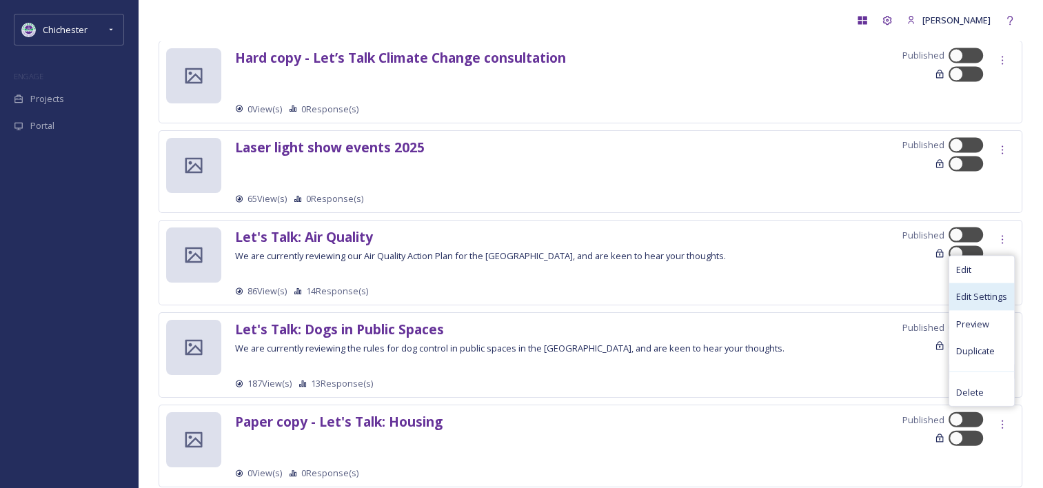
click at [1000, 290] on span "Edit Settings" at bounding box center [981, 296] width 51 height 13
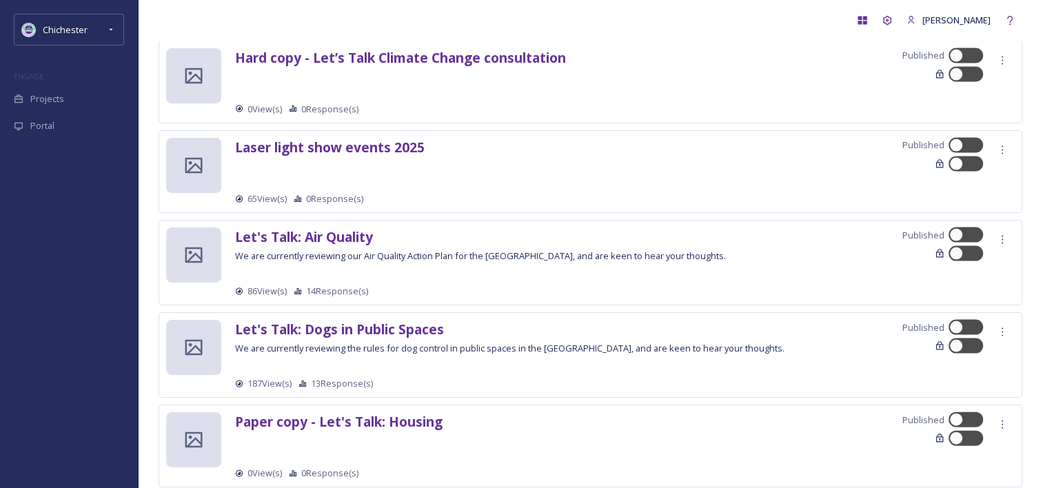
click at [769, 176] on div "Laser light show events 2025 Published 65 View(s) 0 Response(s)" at bounding box center [624, 172] width 779 height 68
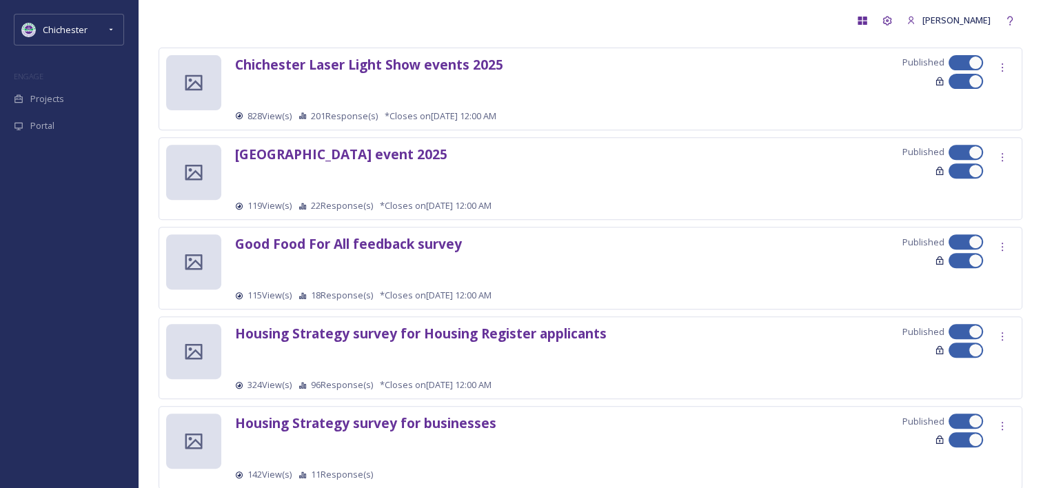
scroll to position [0, 0]
